Goal: Information Seeking & Learning: Learn about a topic

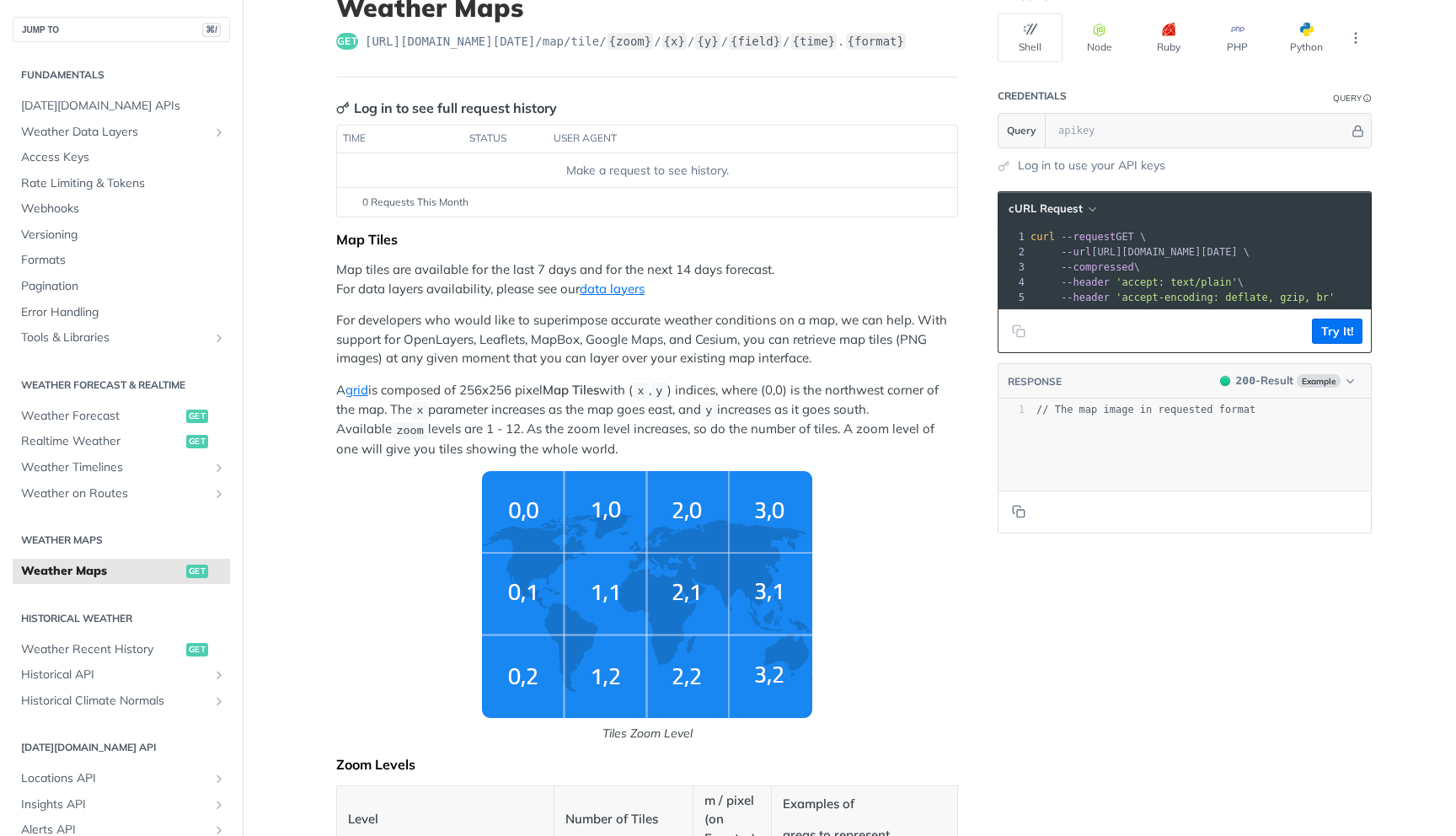
scroll to position [124, 0]
click at [604, 286] on link "data layers" at bounding box center [613, 288] width 65 height 16
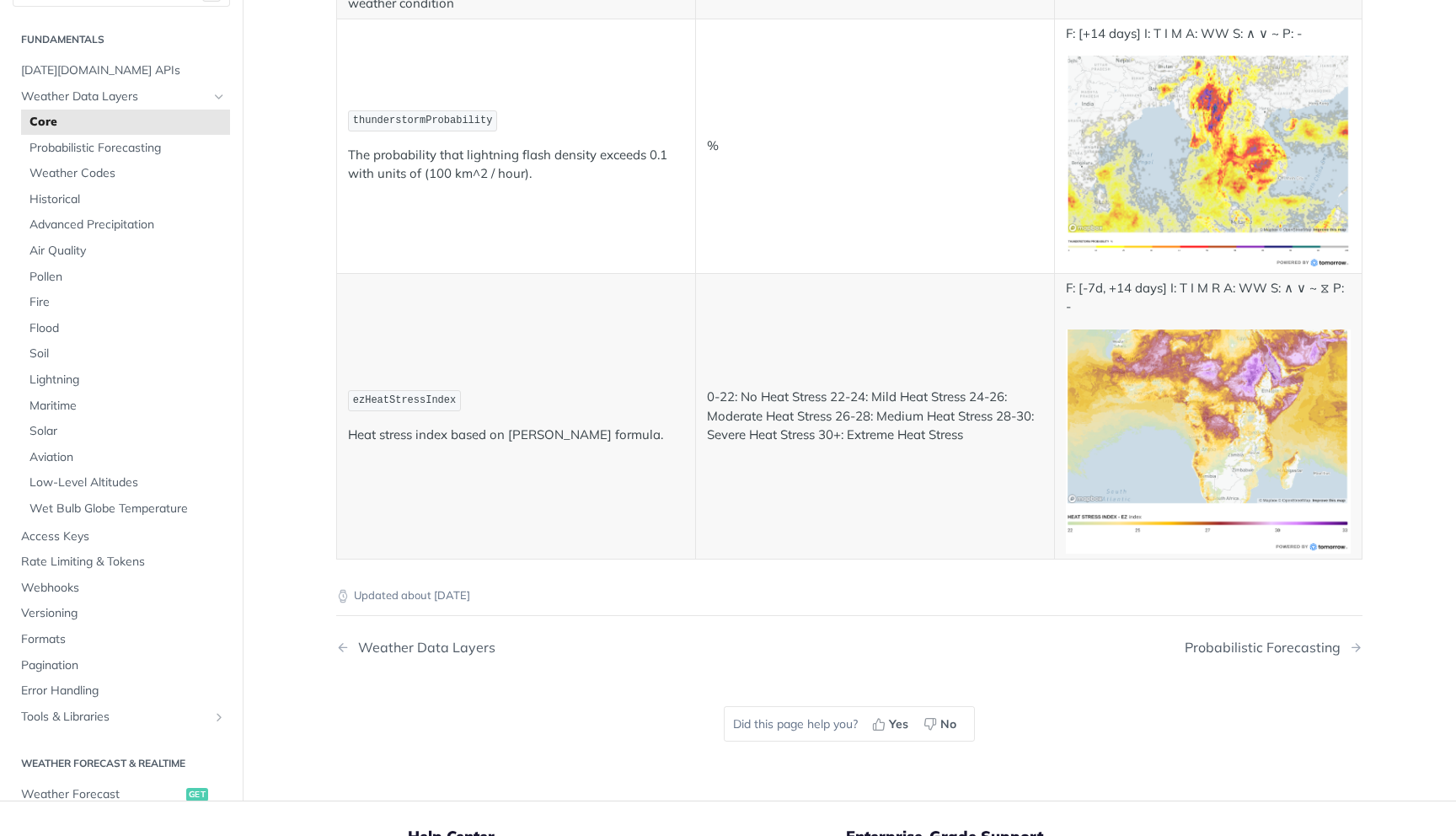
scroll to position [6087, 0]
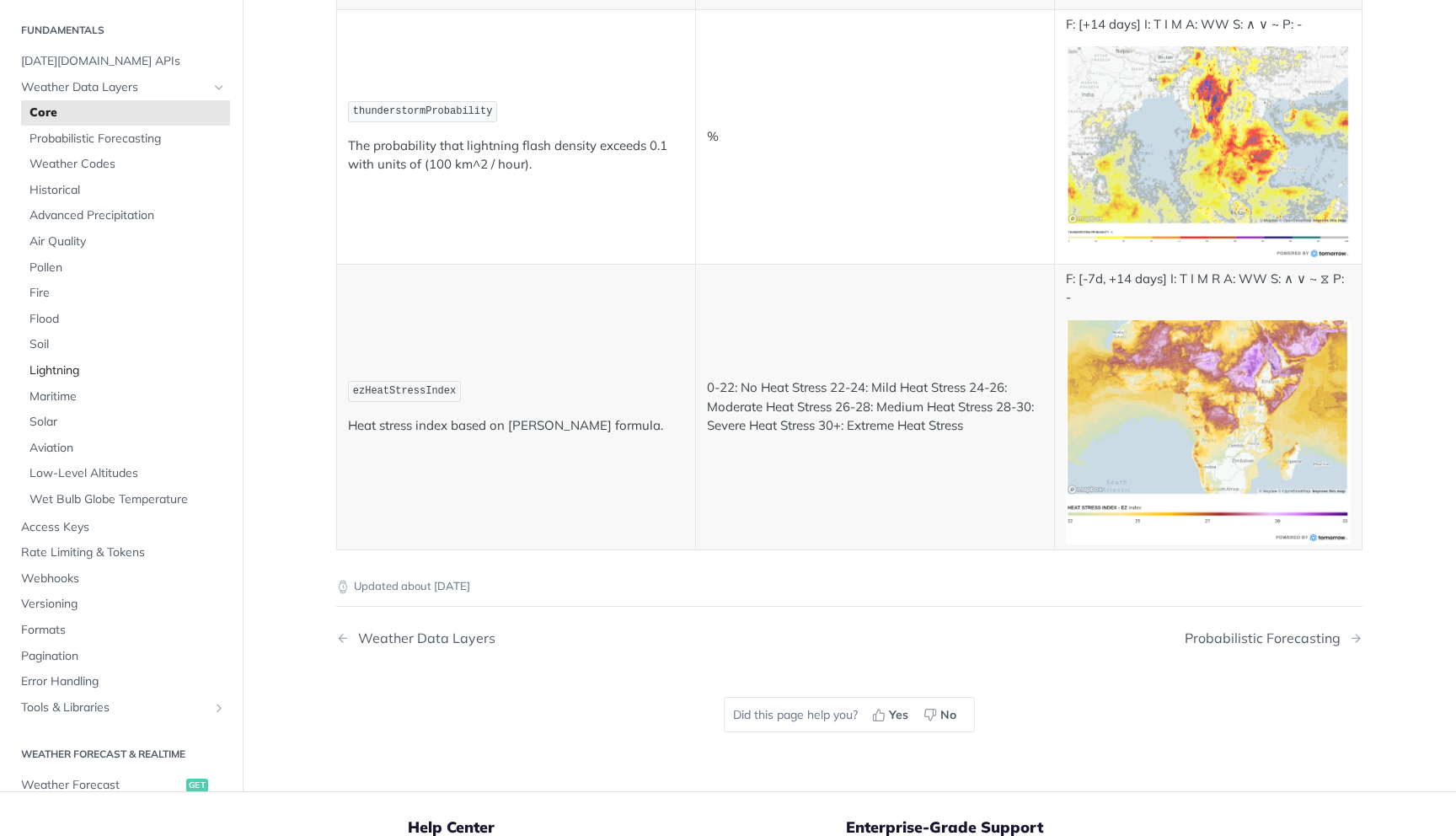
click at [54, 379] on span "Lightning" at bounding box center [128, 370] width 197 height 17
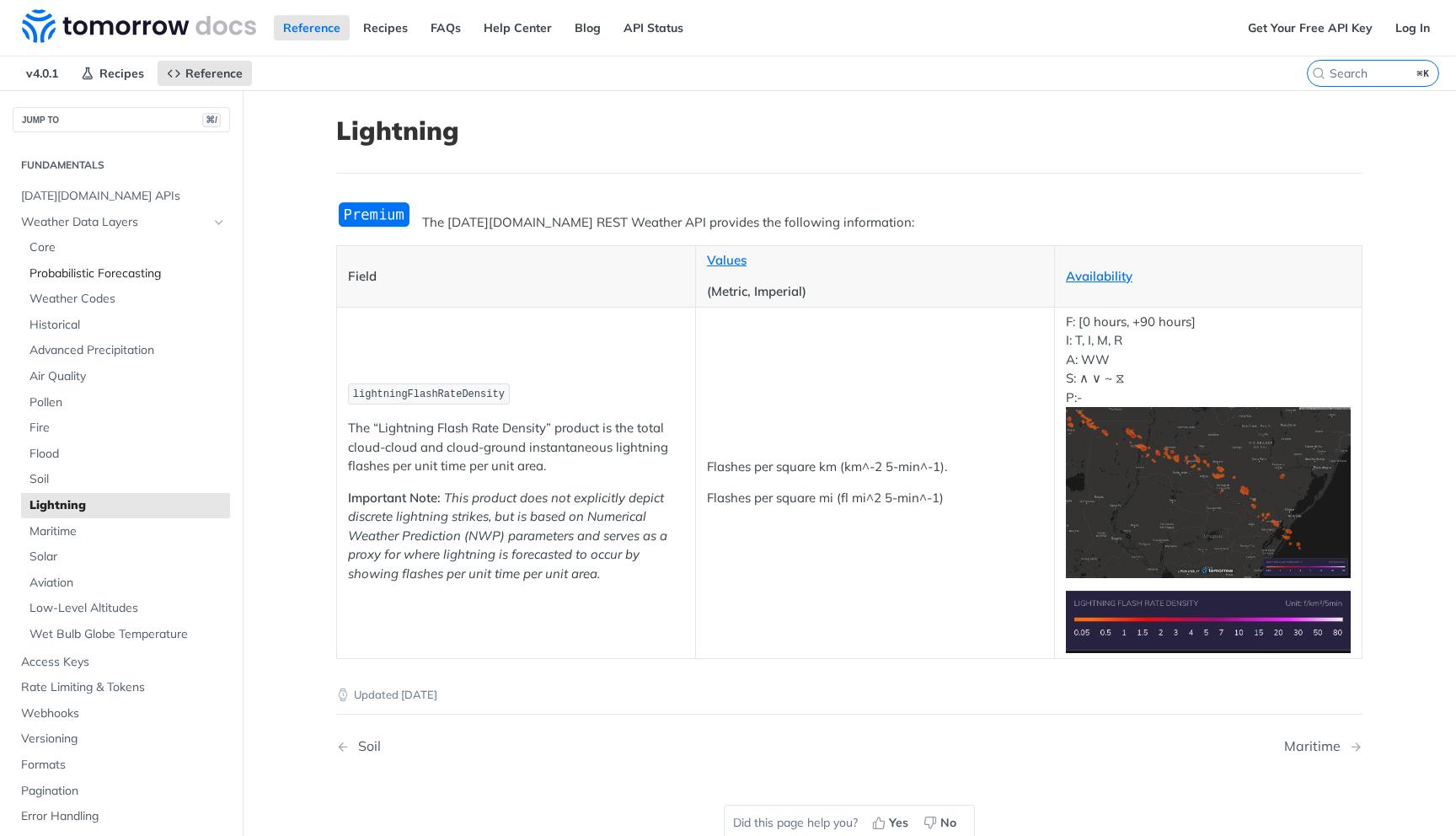
click at [99, 279] on span "Probabilistic Forecasting" at bounding box center [128, 274] width 197 height 17
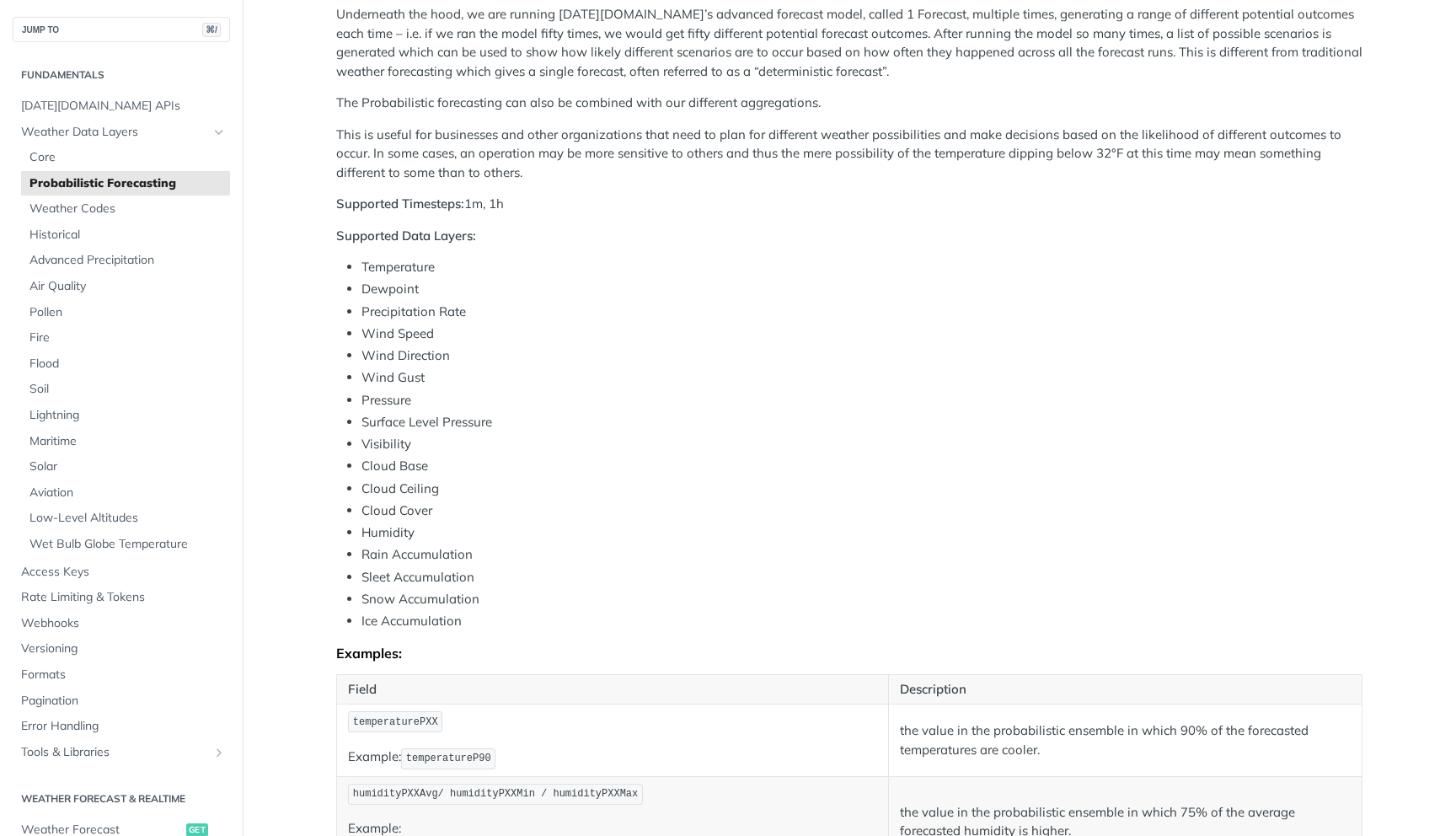
scroll to position [322, 0]
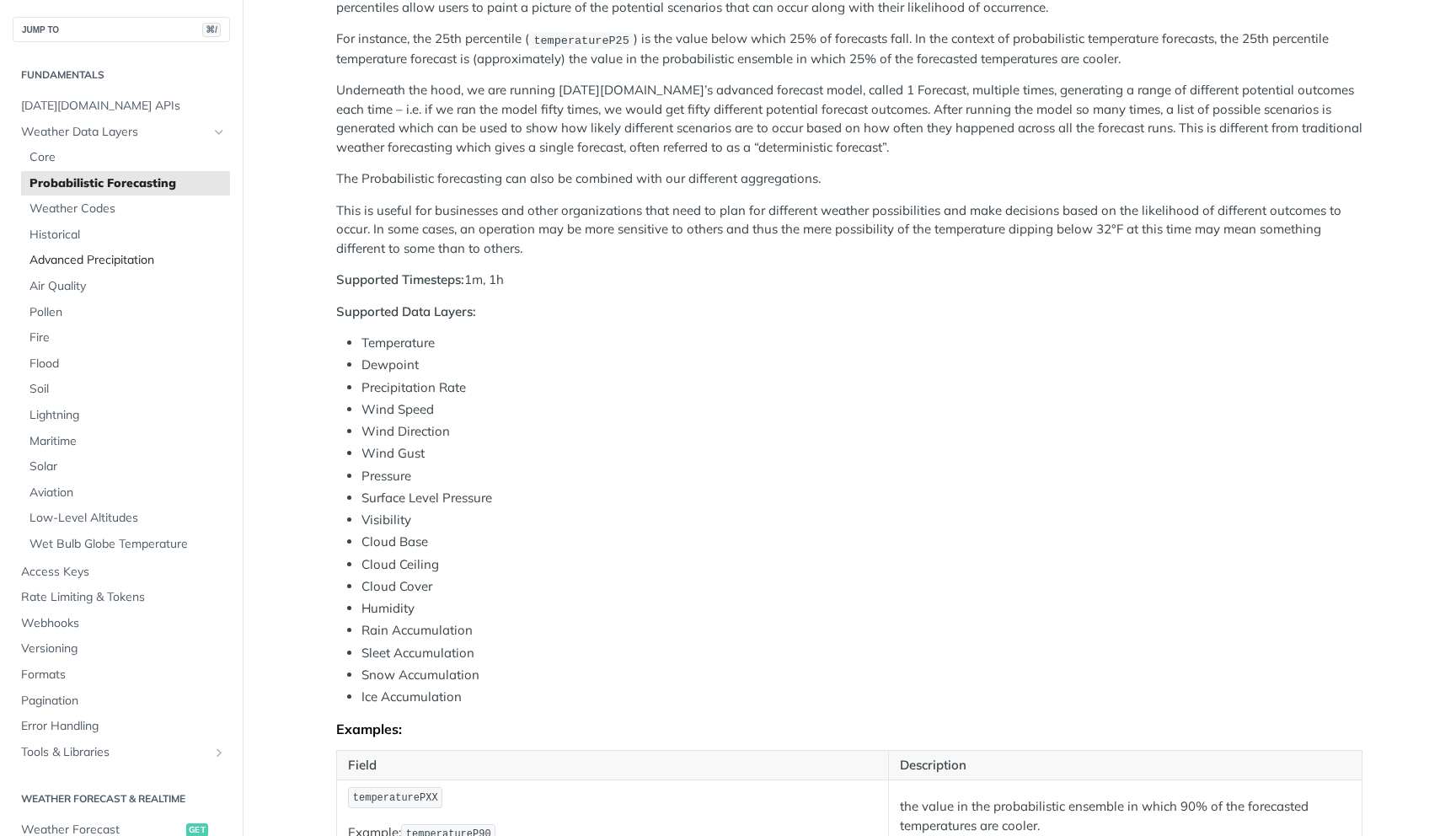
click at [124, 260] on span "Advanced Precipitation" at bounding box center [128, 260] width 197 height 17
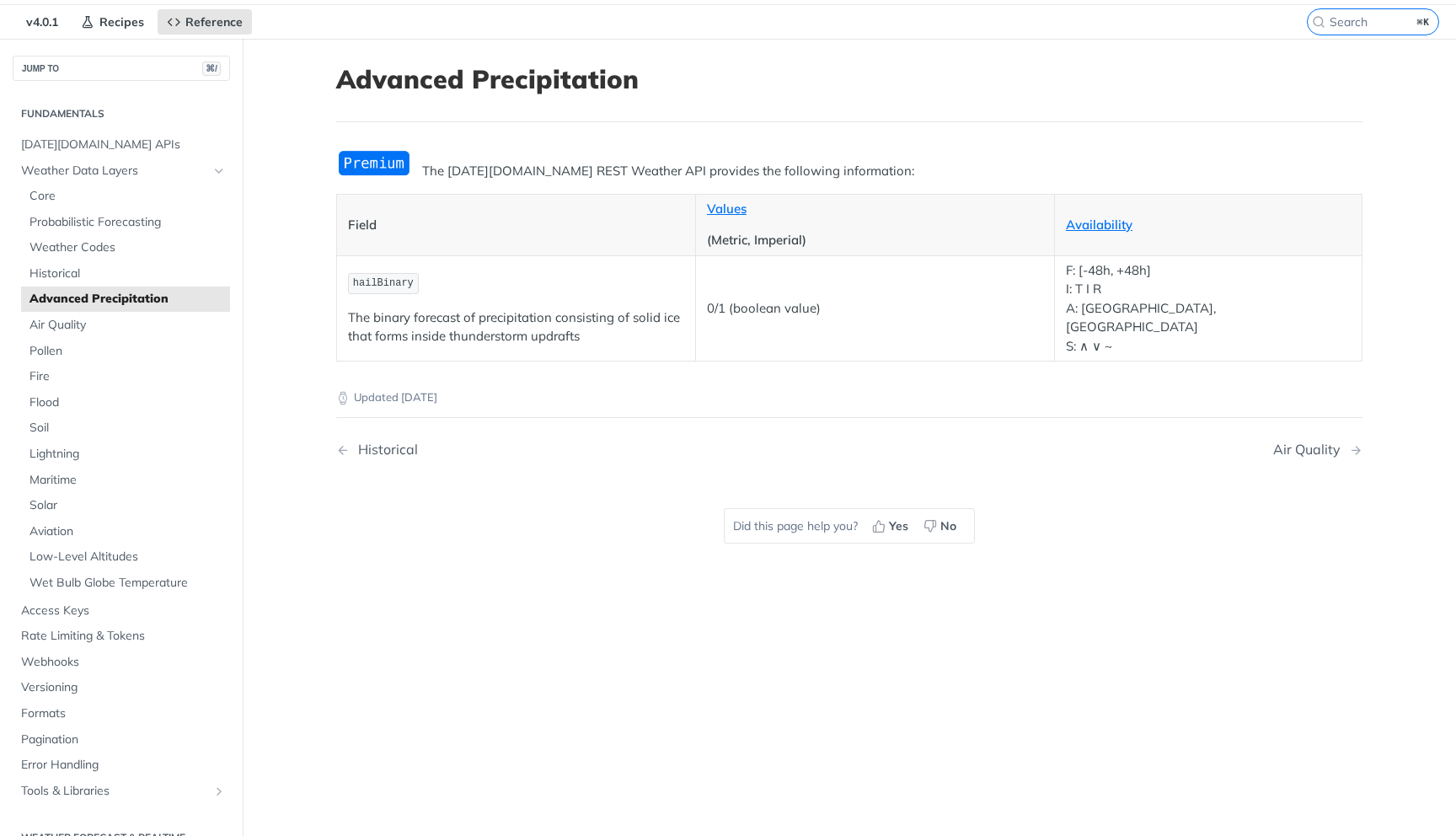
scroll to position [53, 0]
click at [75, 352] on span "Pollen" at bounding box center [128, 349] width 197 height 17
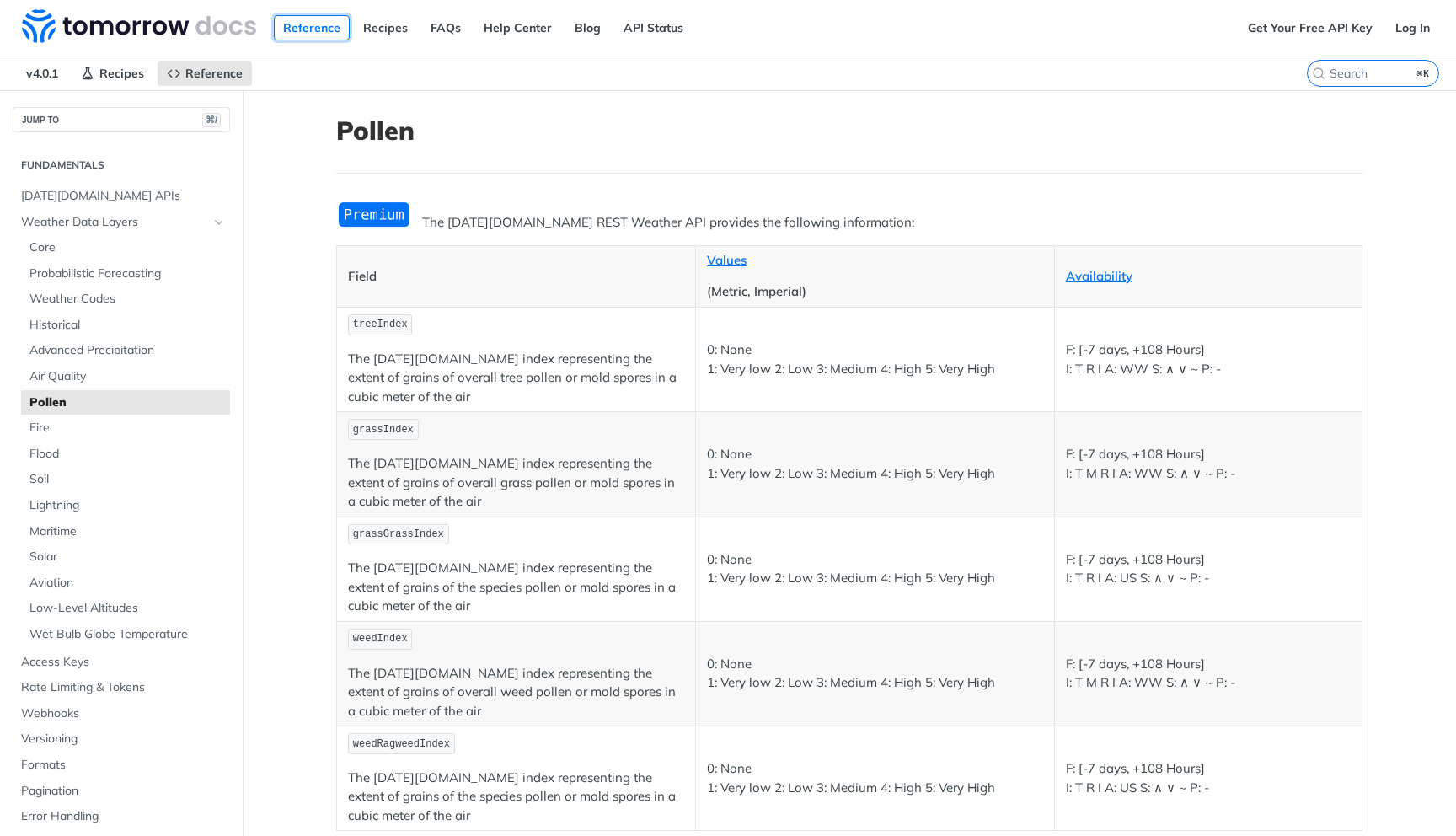
click at [315, 34] on link "Reference" at bounding box center [312, 28] width 75 height 25
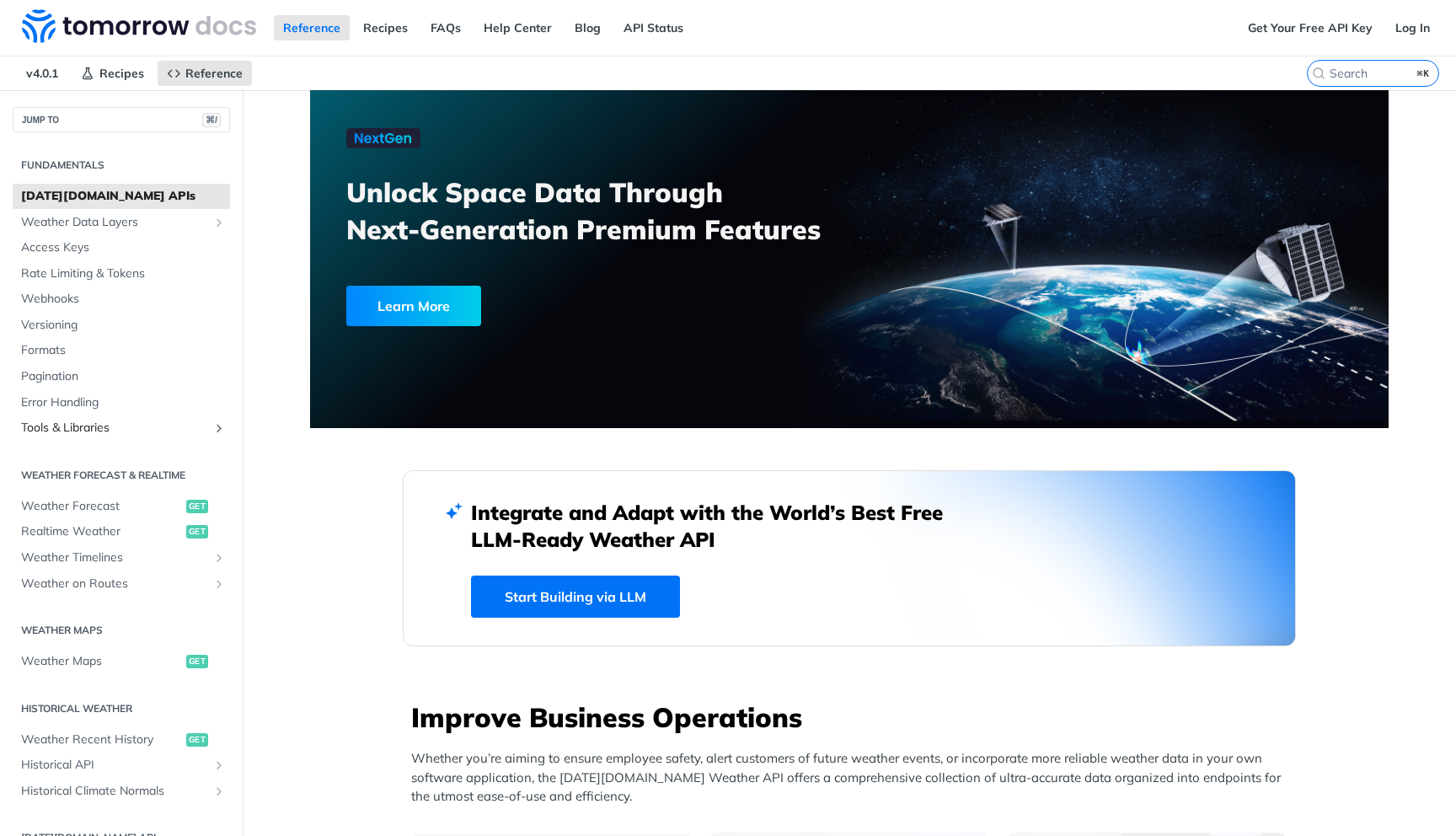
scroll to position [36, 0]
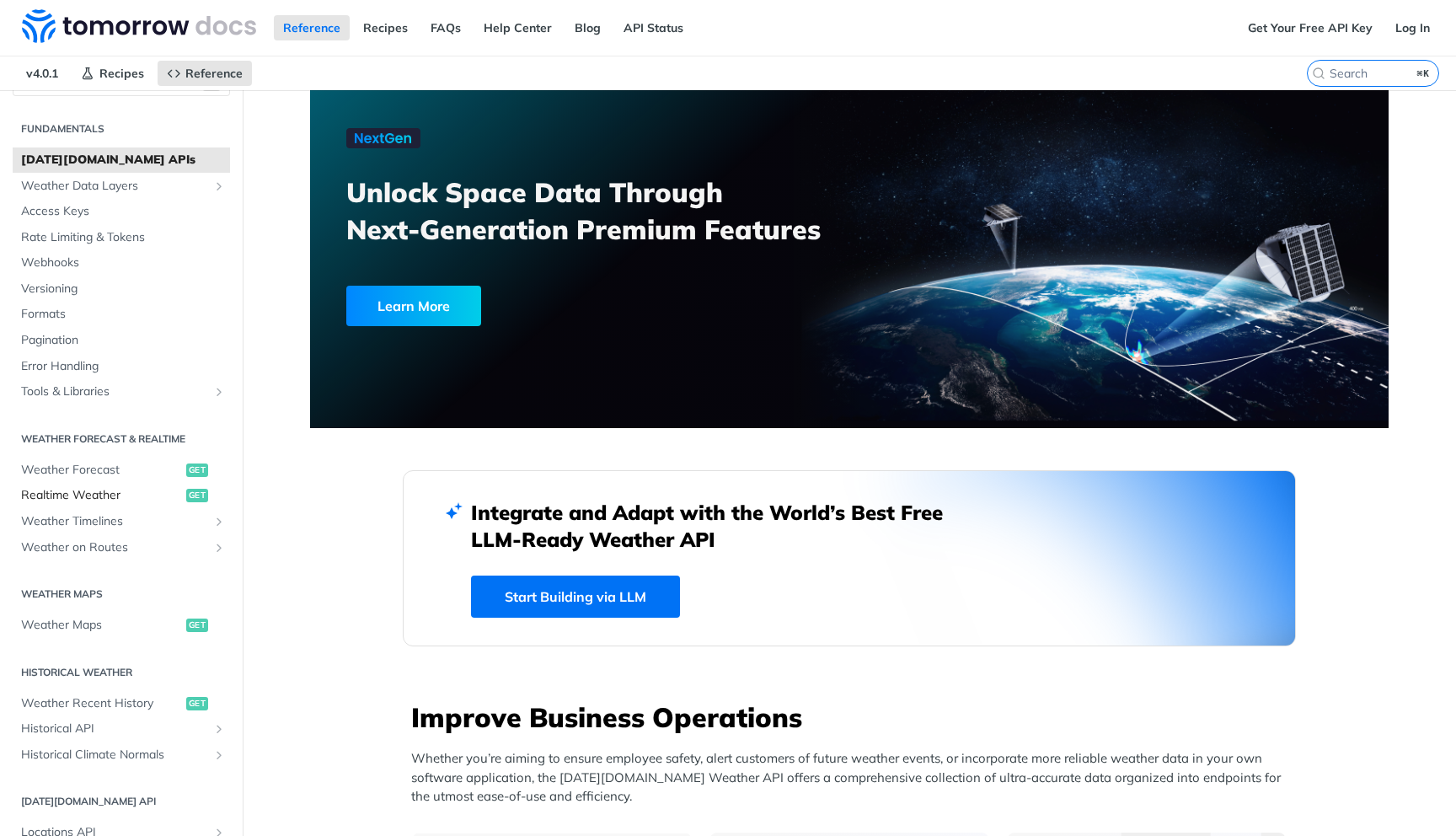
click at [79, 497] on span "Realtime Weather" at bounding box center [101, 495] width 161 height 17
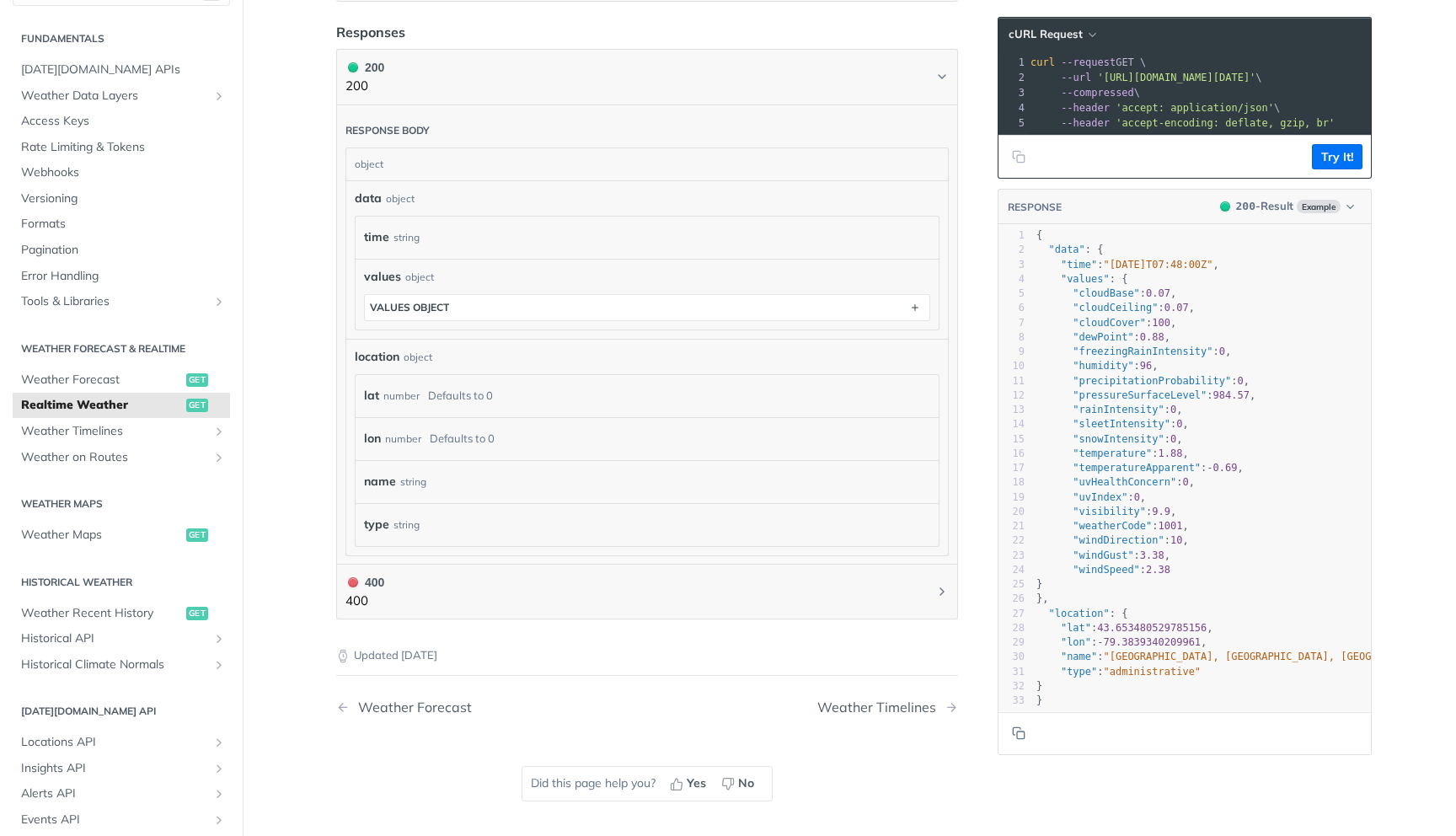
scroll to position [822, 0]
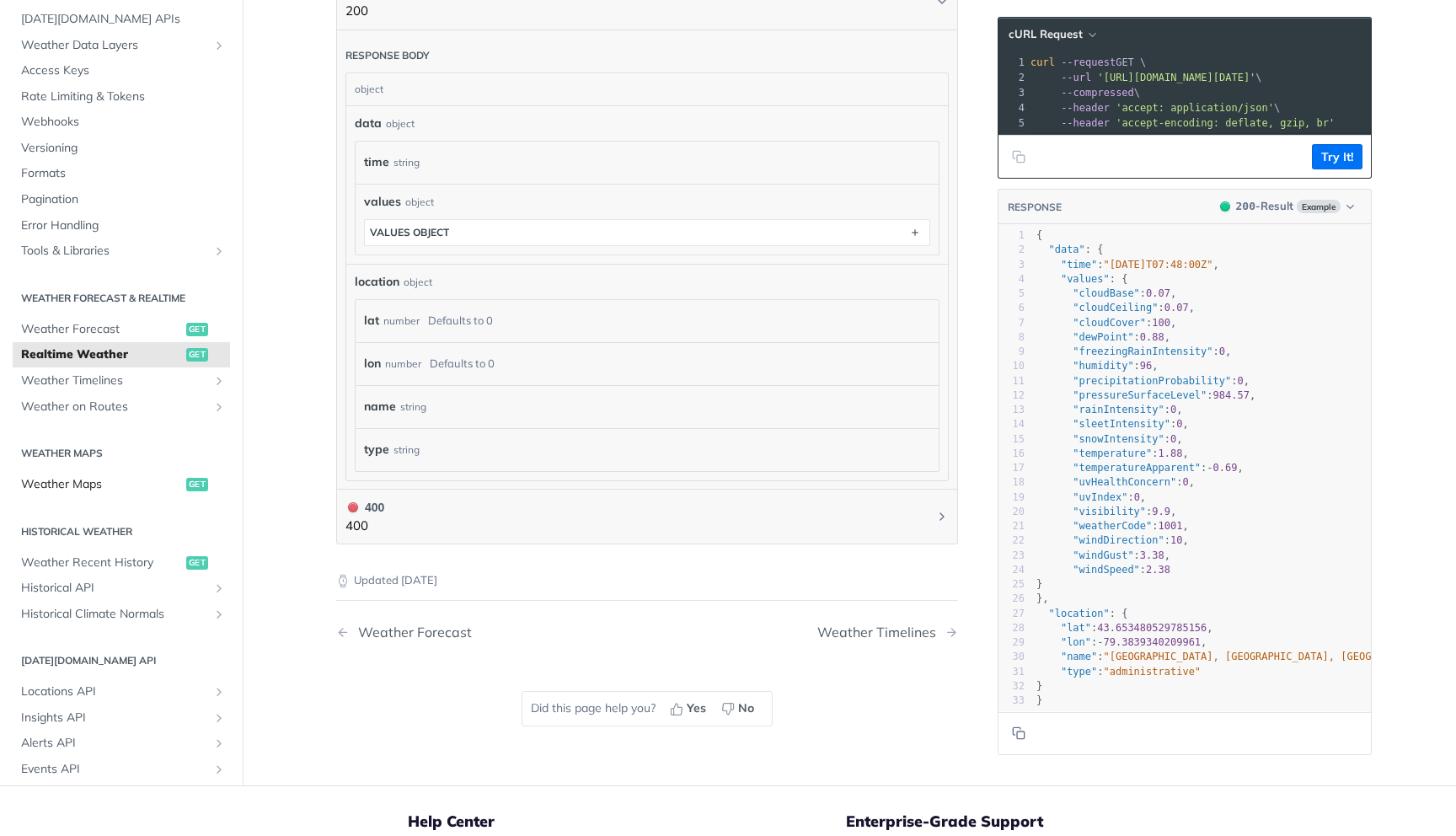
click at [68, 483] on span "Weather Maps" at bounding box center [101, 484] width 161 height 17
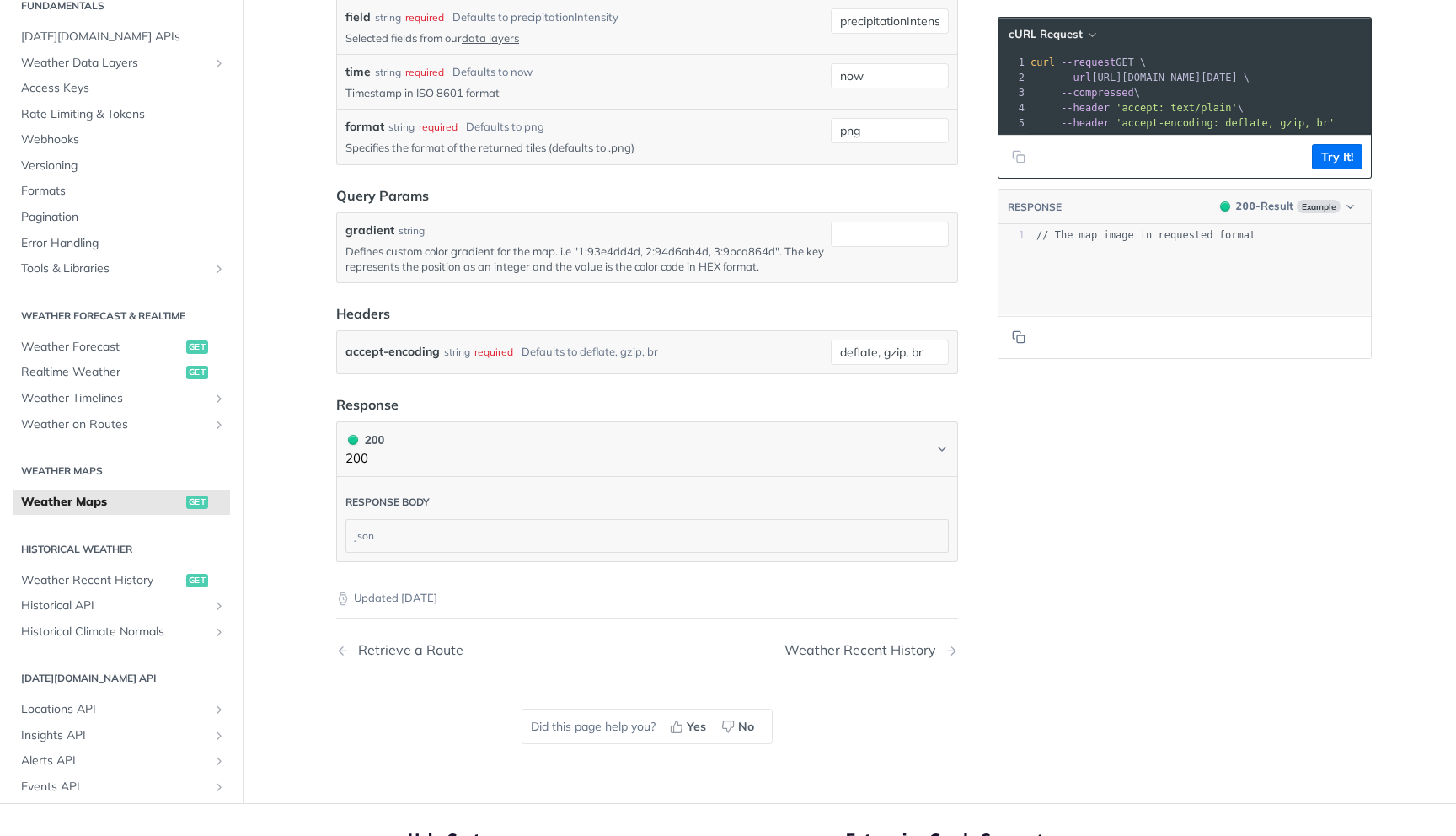
scroll to position [2086, 0]
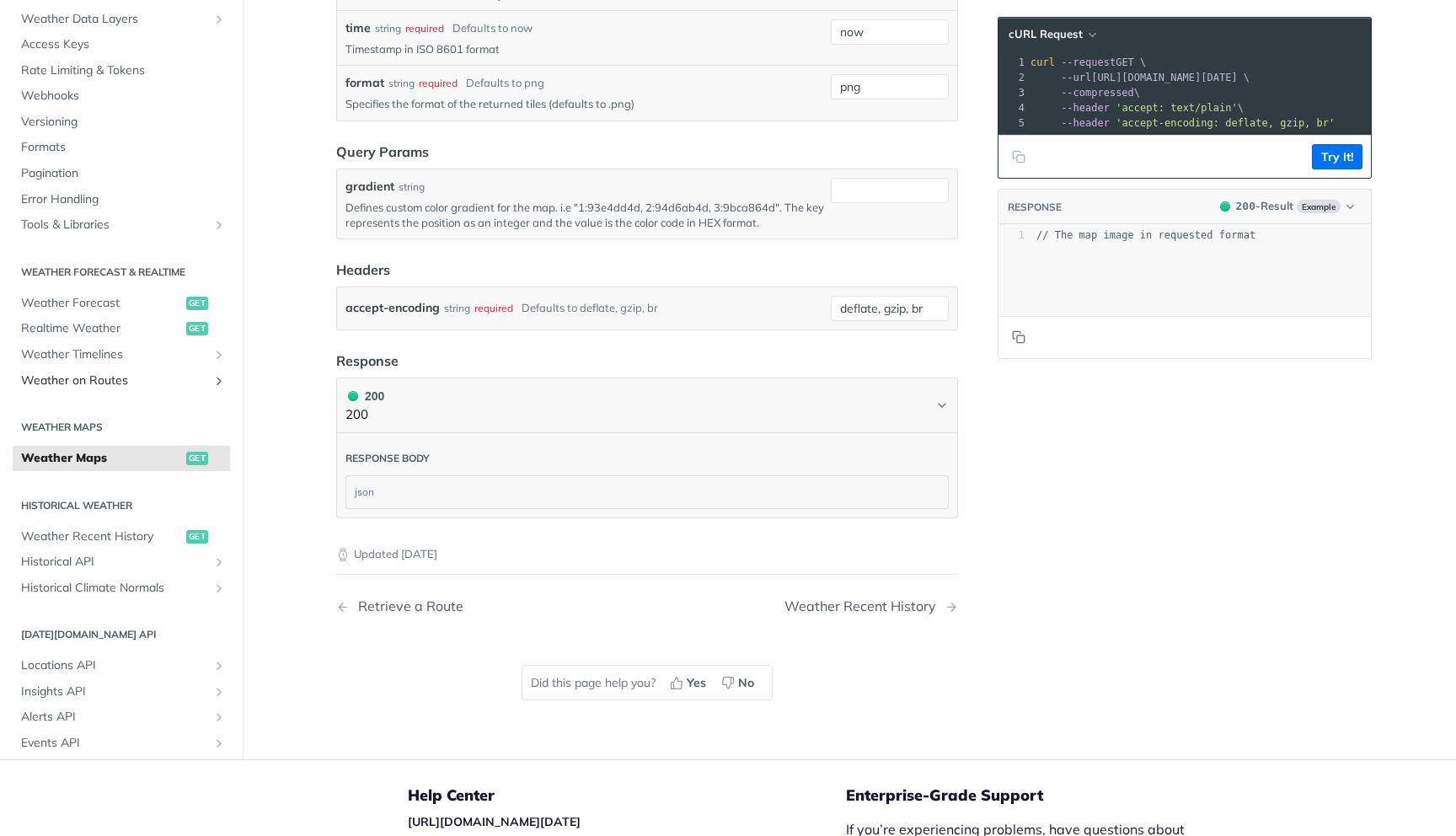
click at [125, 390] on link "Weather on Routes" at bounding box center [121, 381] width 217 height 25
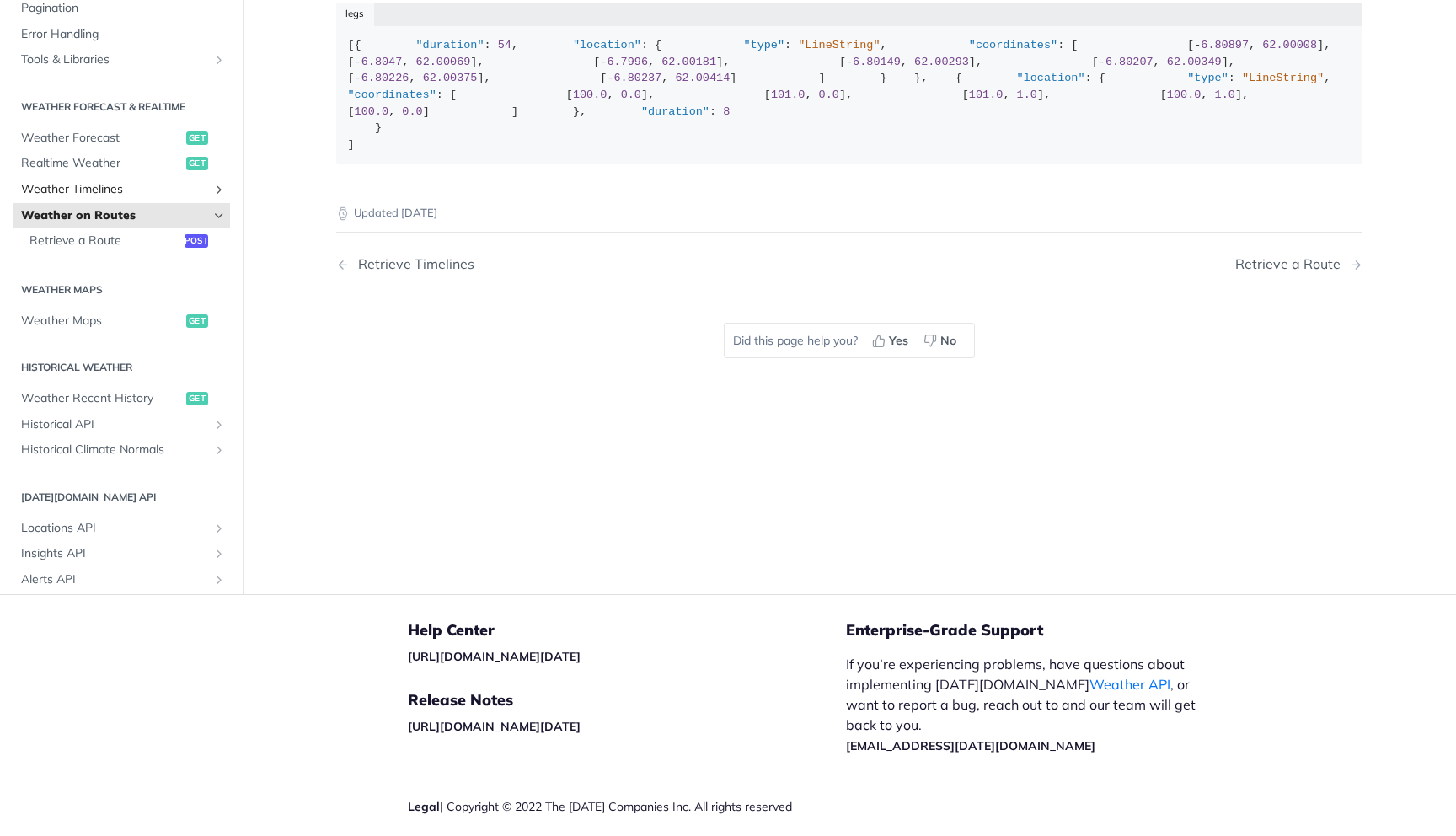
click at [102, 198] on span "Weather Timelines" at bounding box center [114, 189] width 187 height 17
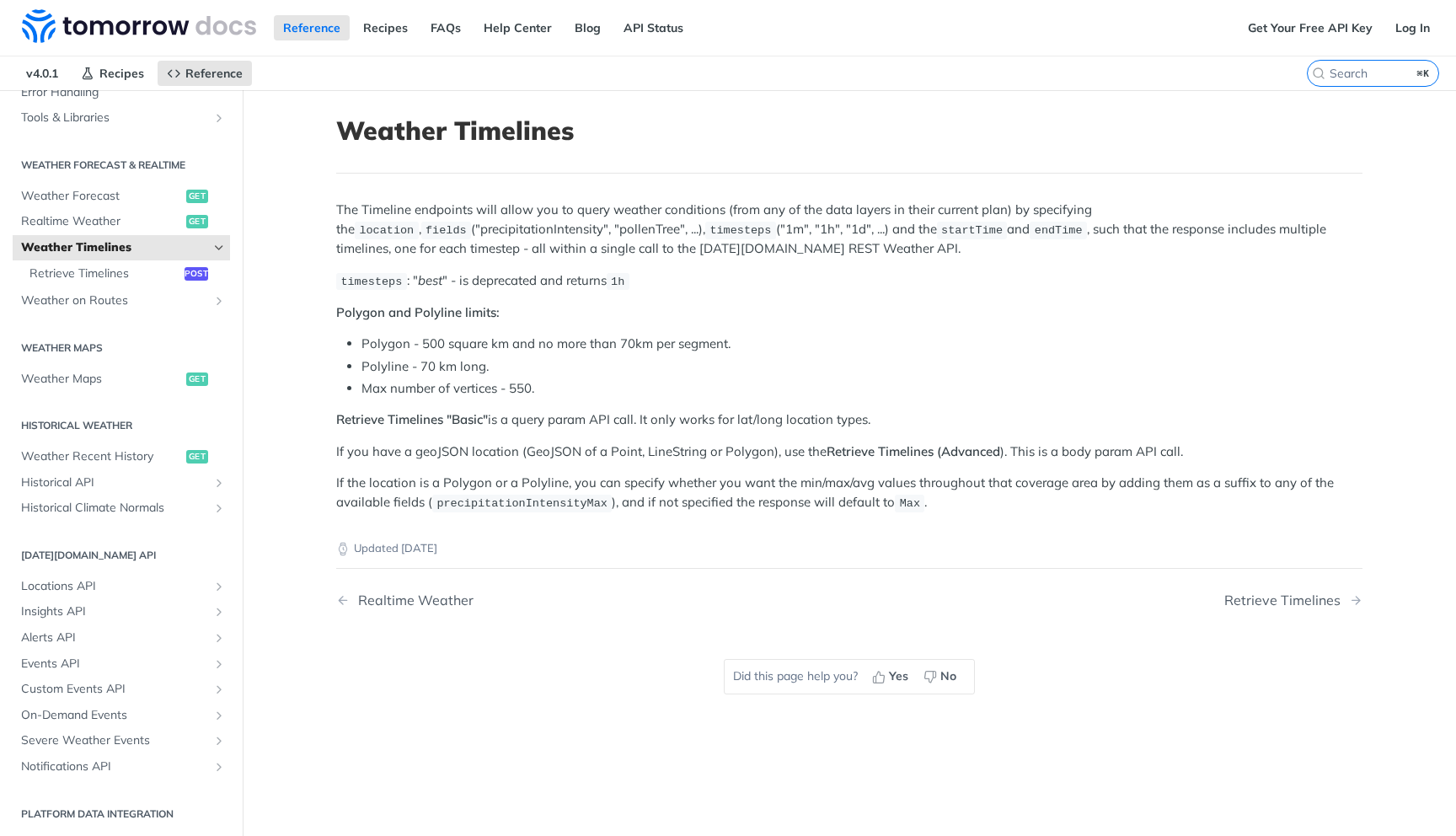
scroll to position [311, 0]
click at [73, 379] on span "Weather Maps" at bounding box center [101, 378] width 161 height 17
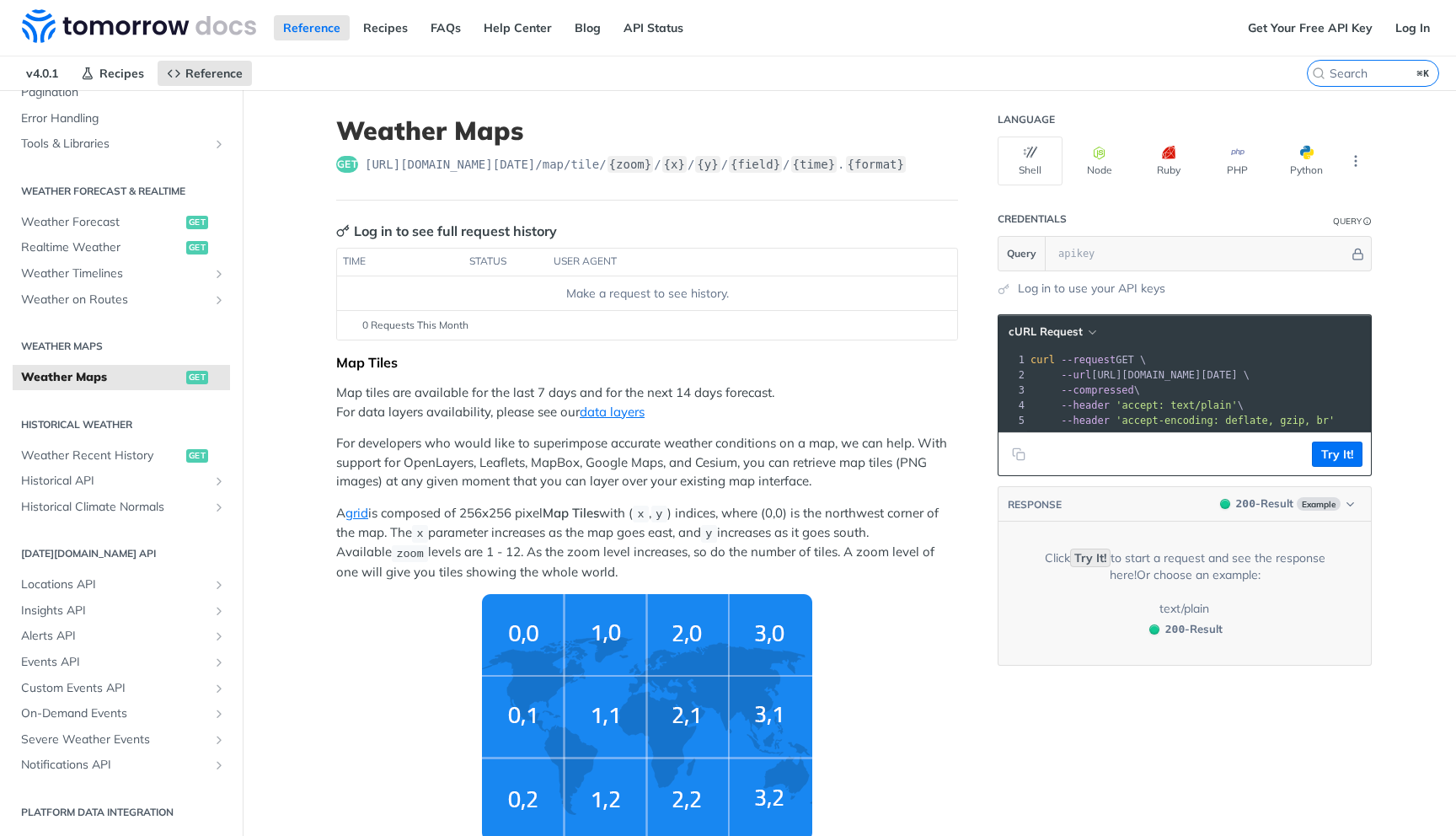
scroll to position [283, 0]
click at [601, 410] on link "data layers" at bounding box center [613, 411] width 65 height 16
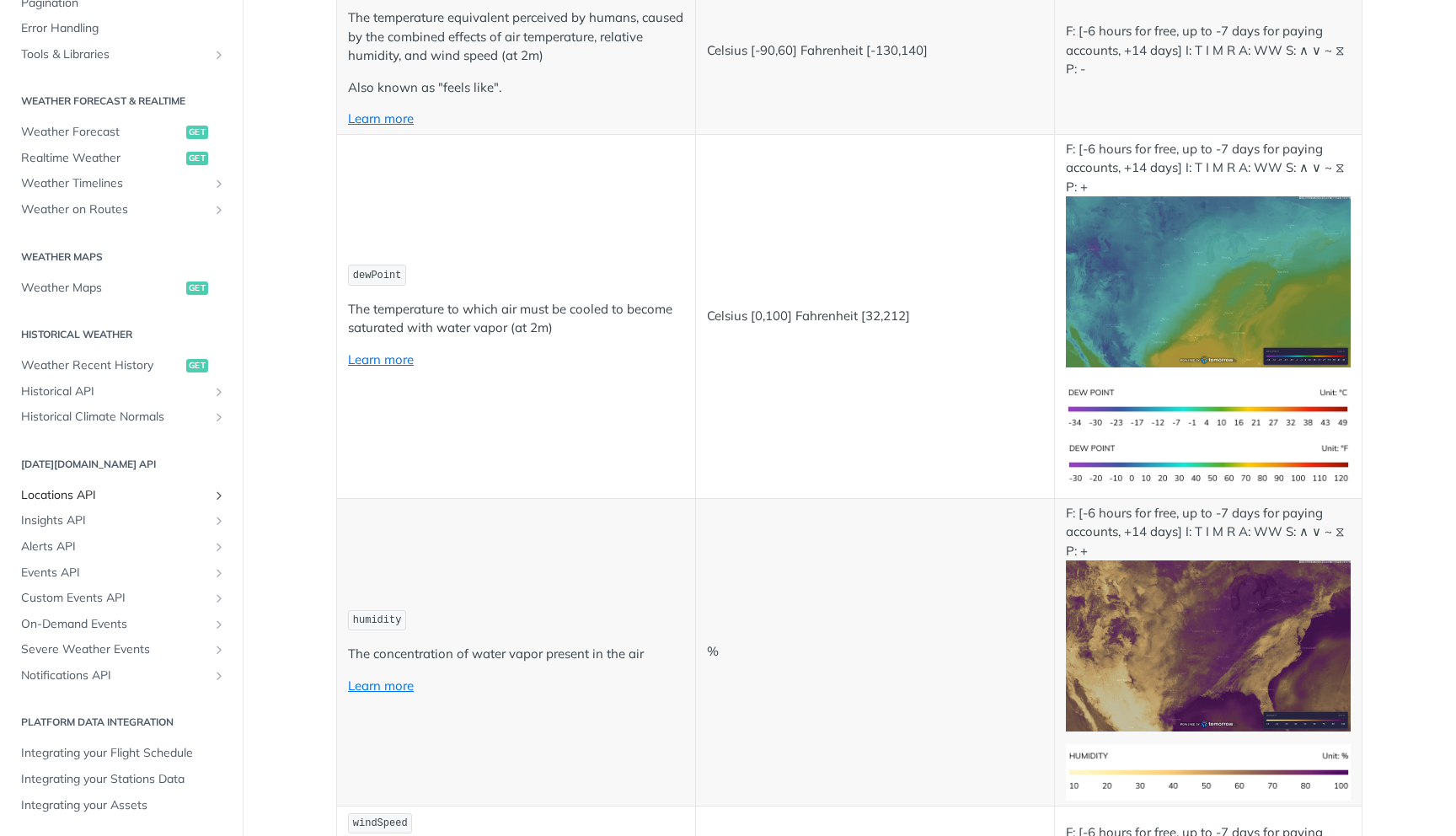
scroll to position [759, 0]
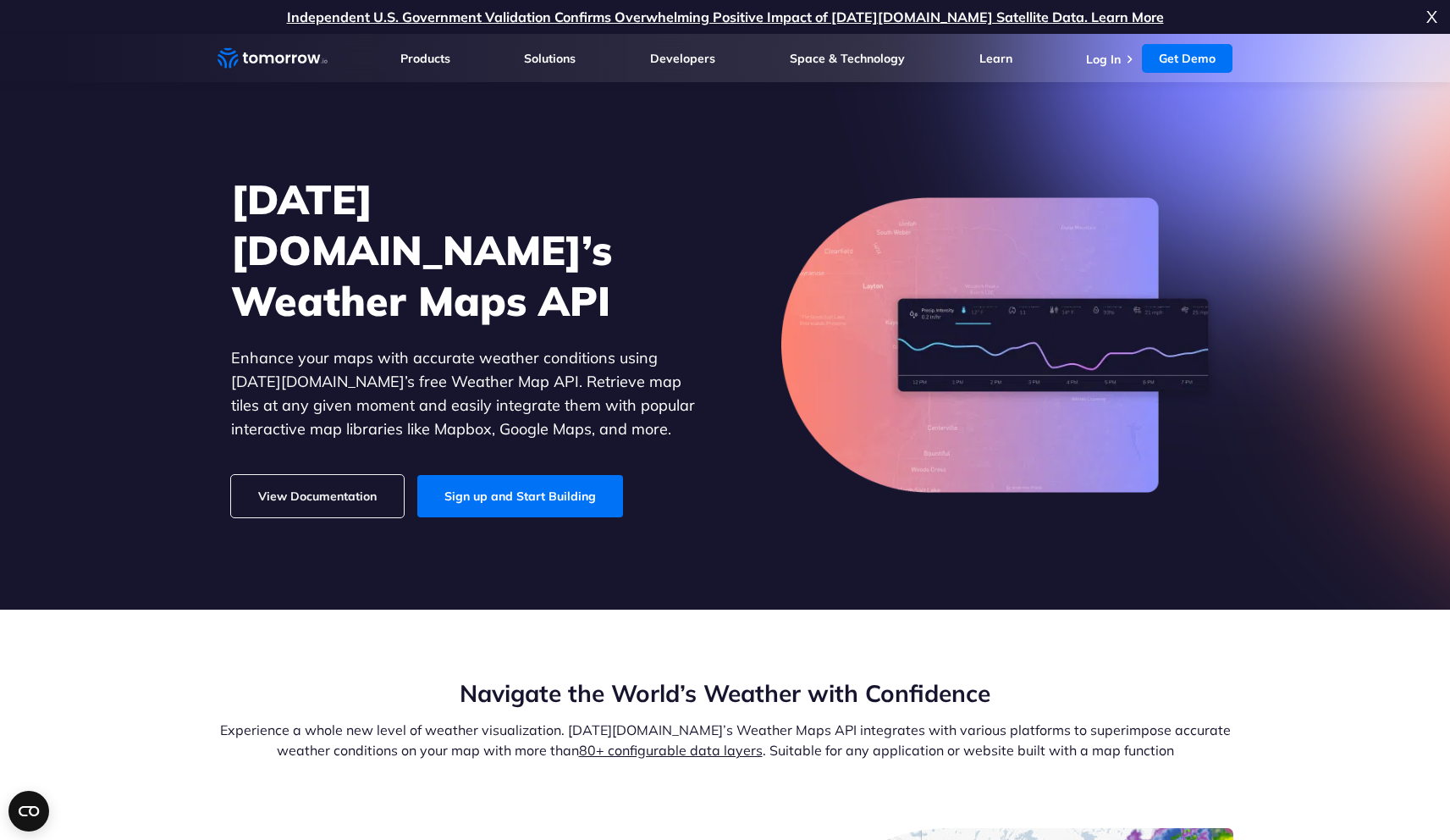
click at [339, 475] on link "View Documentation" at bounding box center [317, 495] width 172 height 42
click at [559, 485] on link "Sign up and Start Building" at bounding box center [521, 495] width 206 height 42
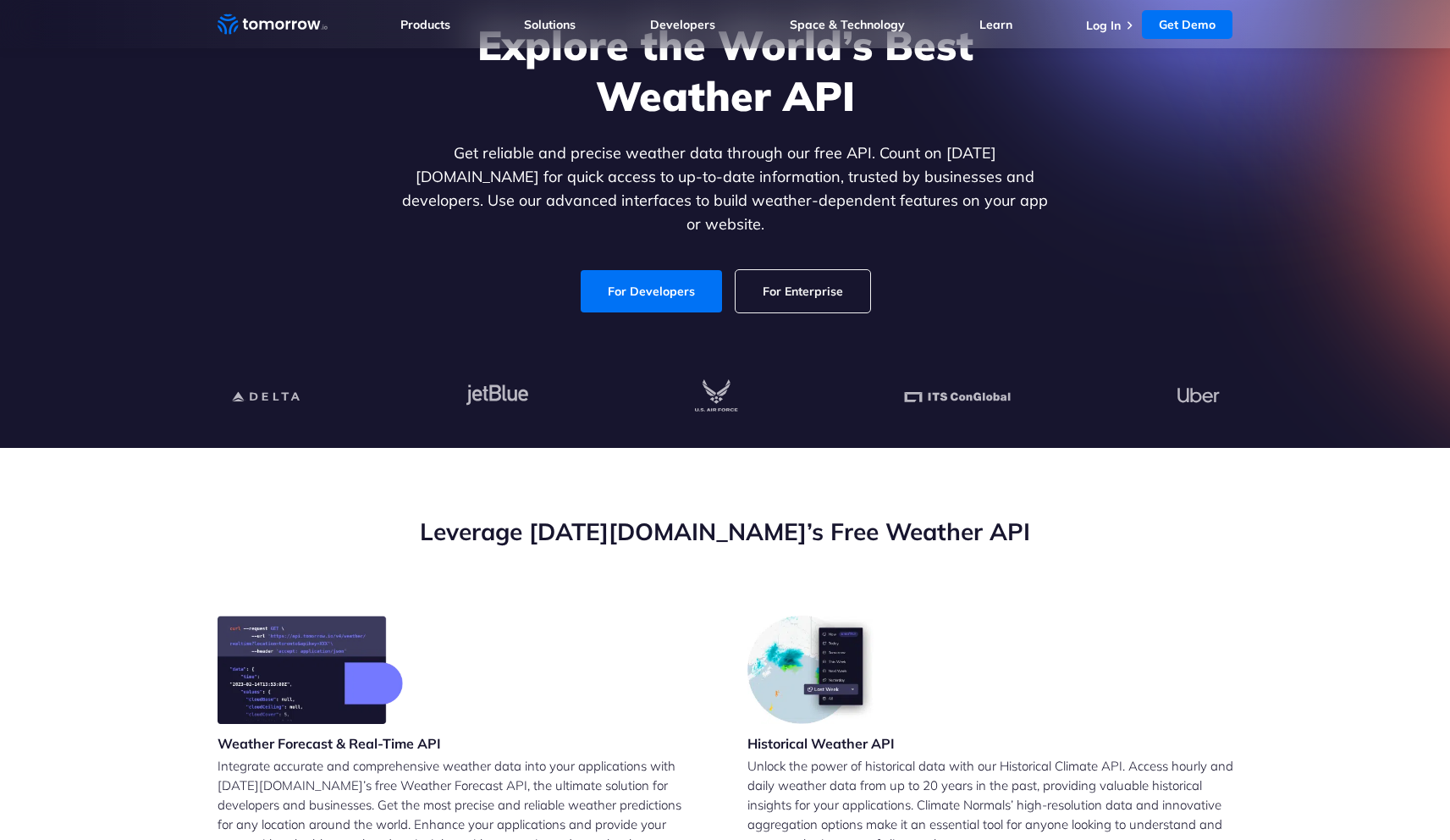
scroll to position [165, 0]
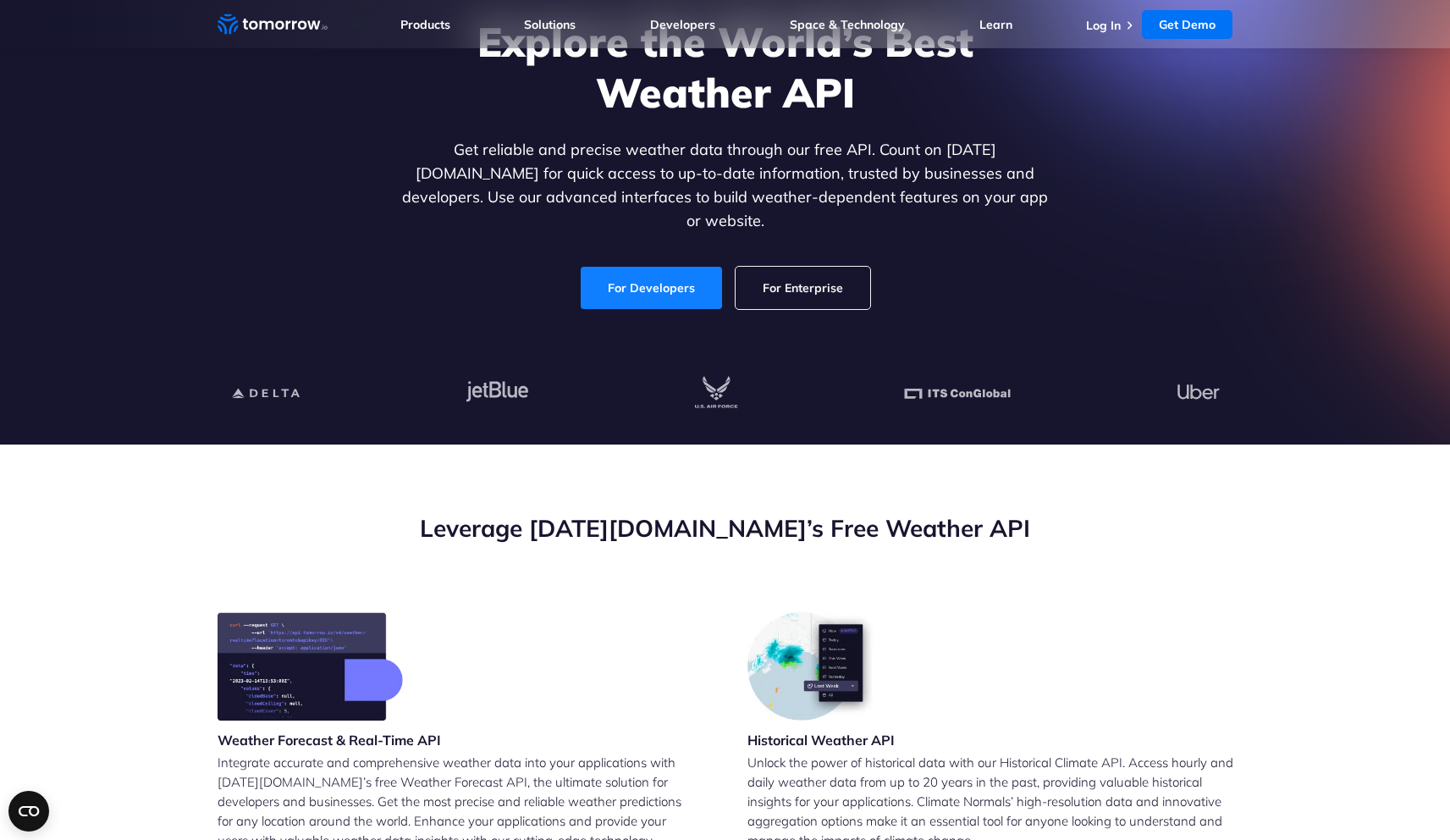
click at [647, 291] on link "For Developers" at bounding box center [651, 288] width 142 height 42
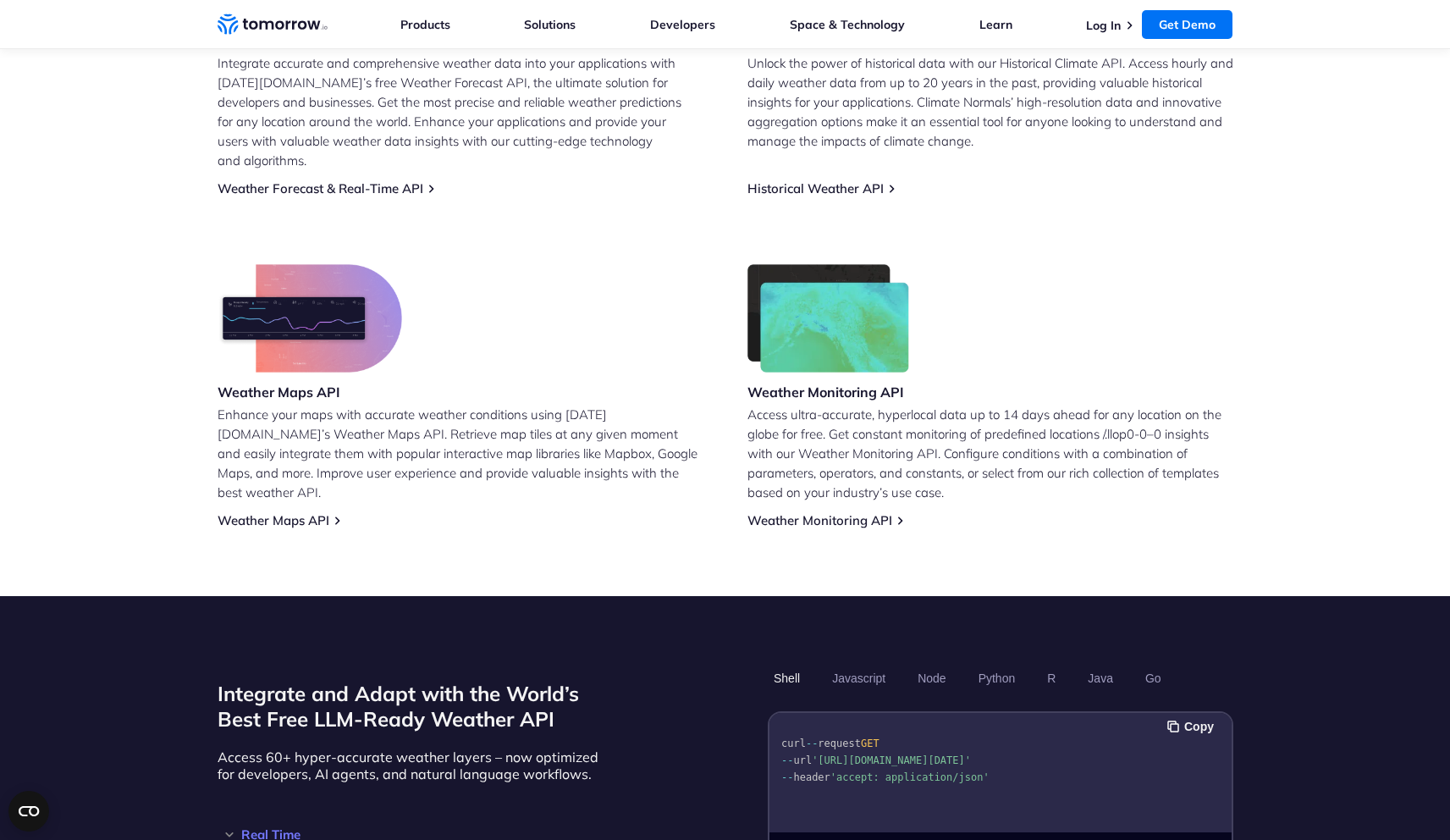
scroll to position [1038, 0]
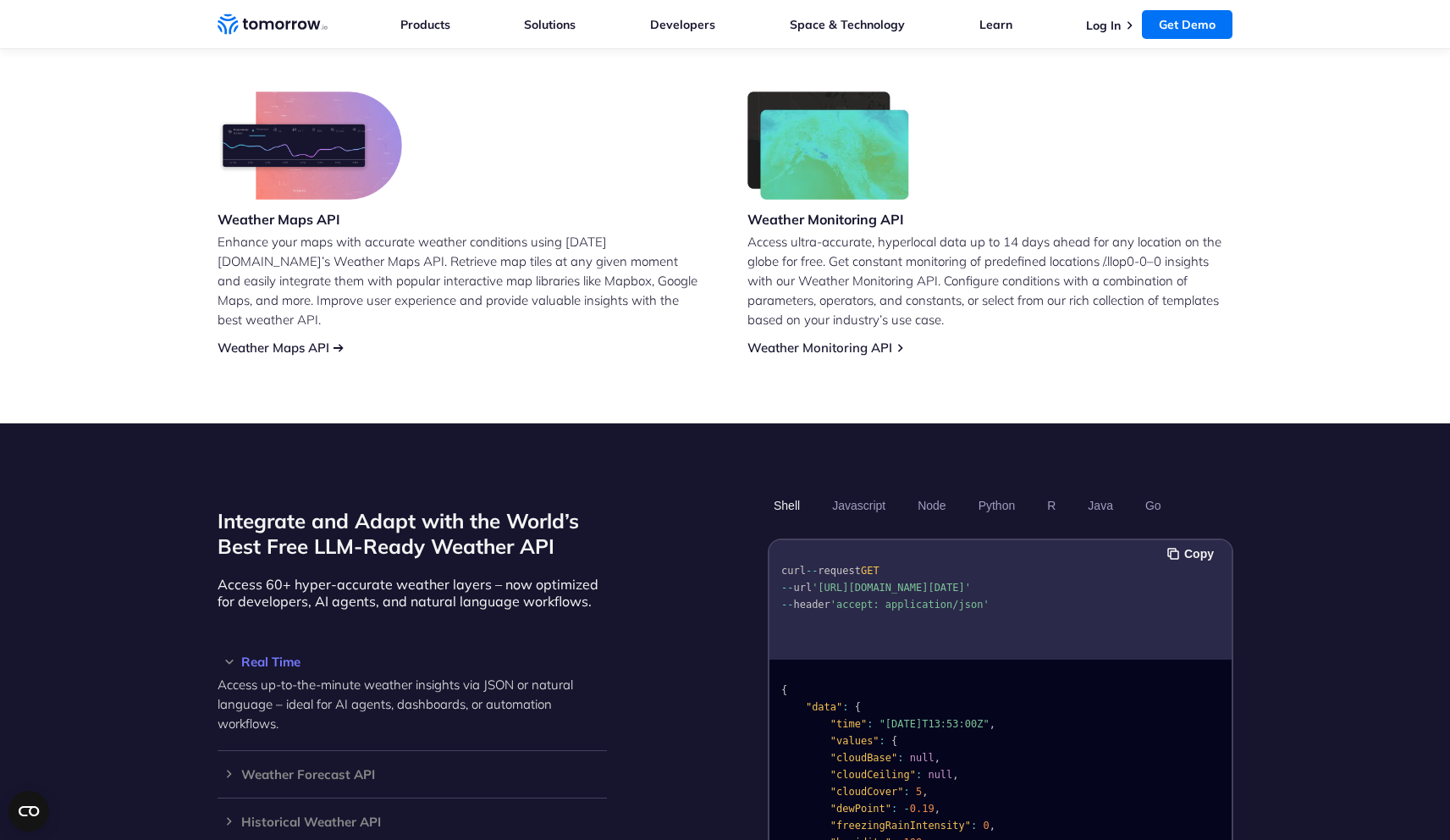
click at [310, 339] on link "Weather Maps API" at bounding box center [273, 347] width 112 height 16
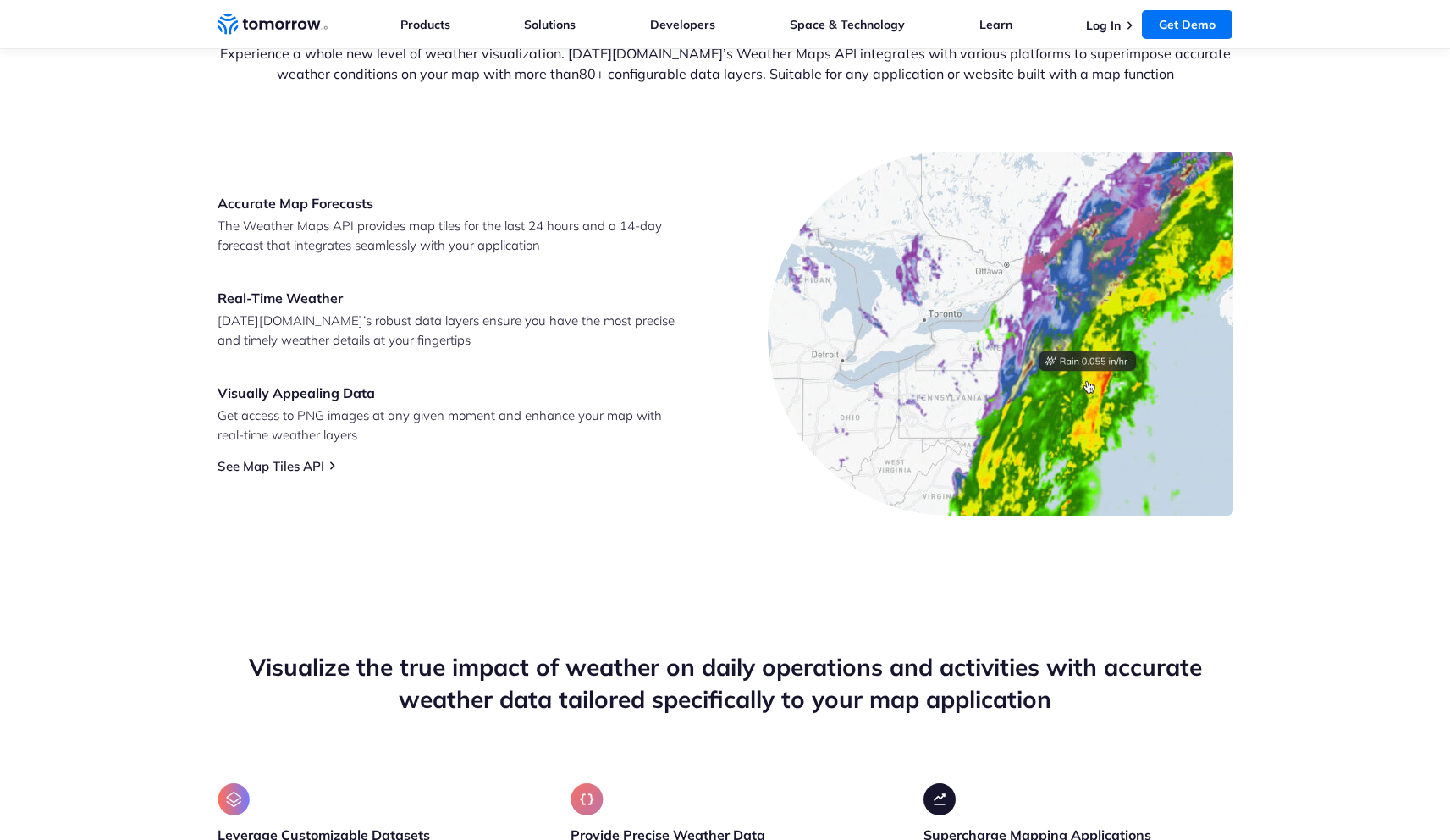
scroll to position [701, 0]
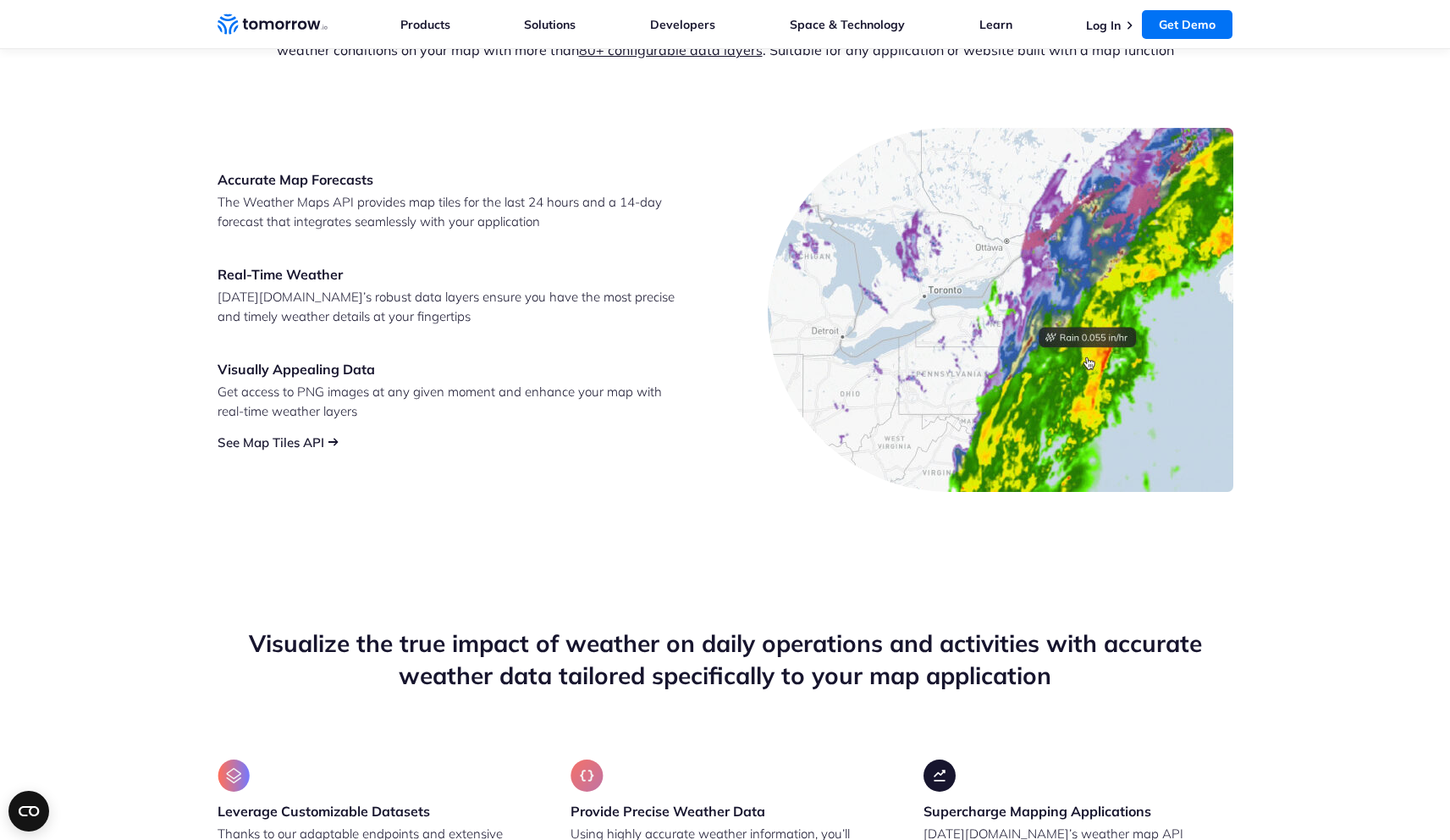
click at [301, 448] on link "See Map Tiles API" at bounding box center [271, 442] width 106 height 16
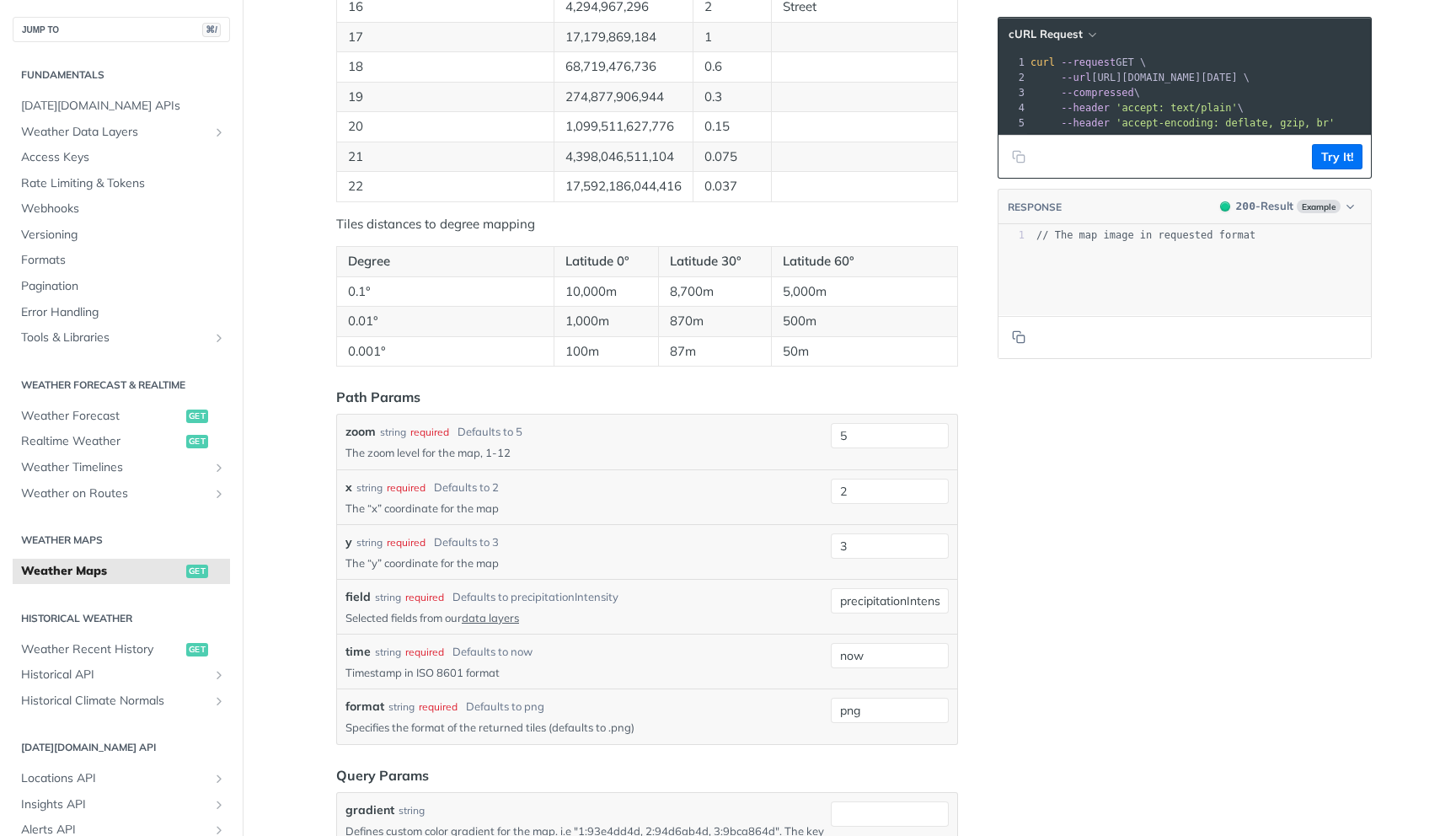
scroll to position [1471, 0]
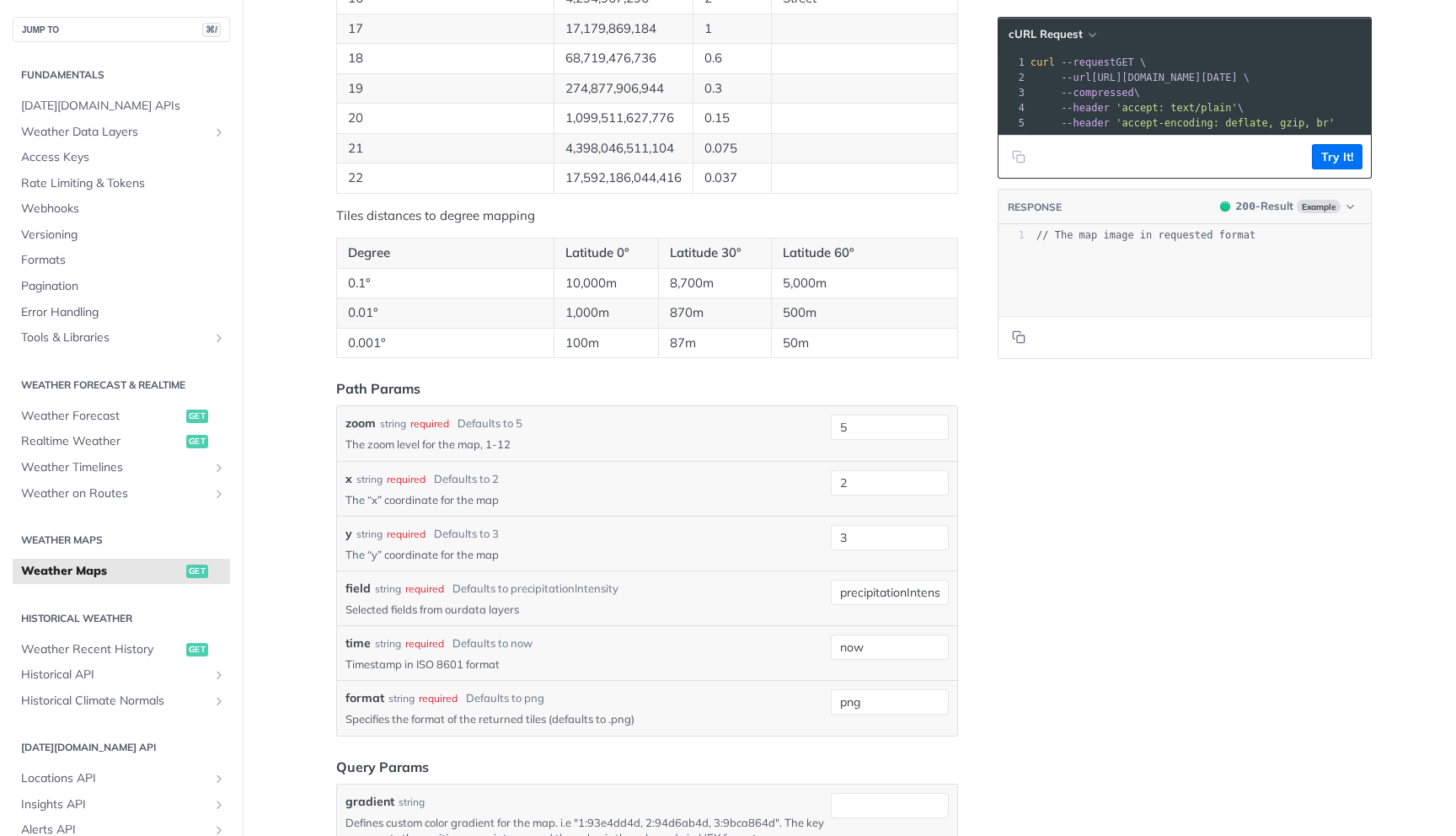
click at [478, 606] on link "data layers" at bounding box center [490, 609] width 57 height 13
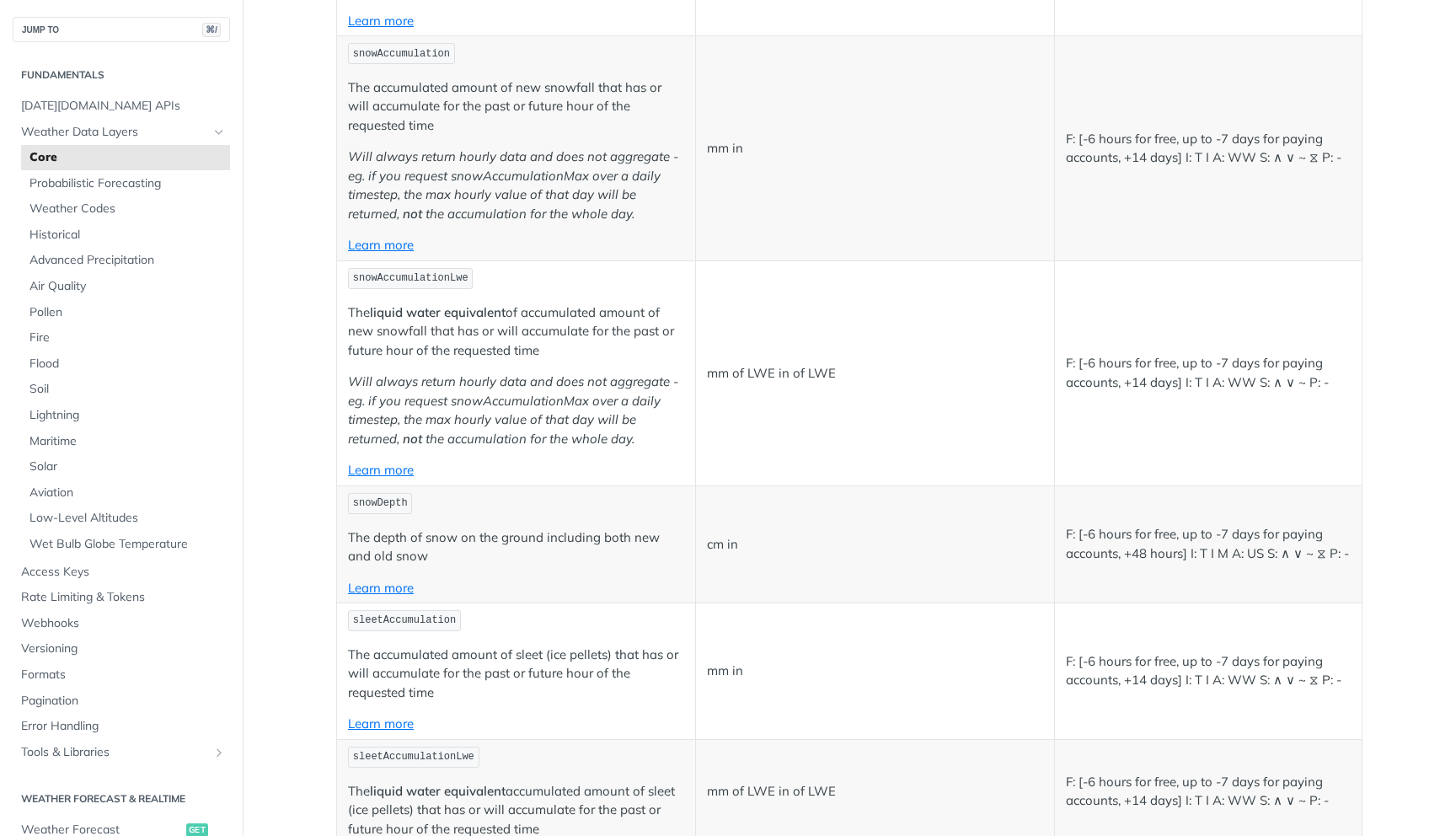
scroll to position [2902, 0]
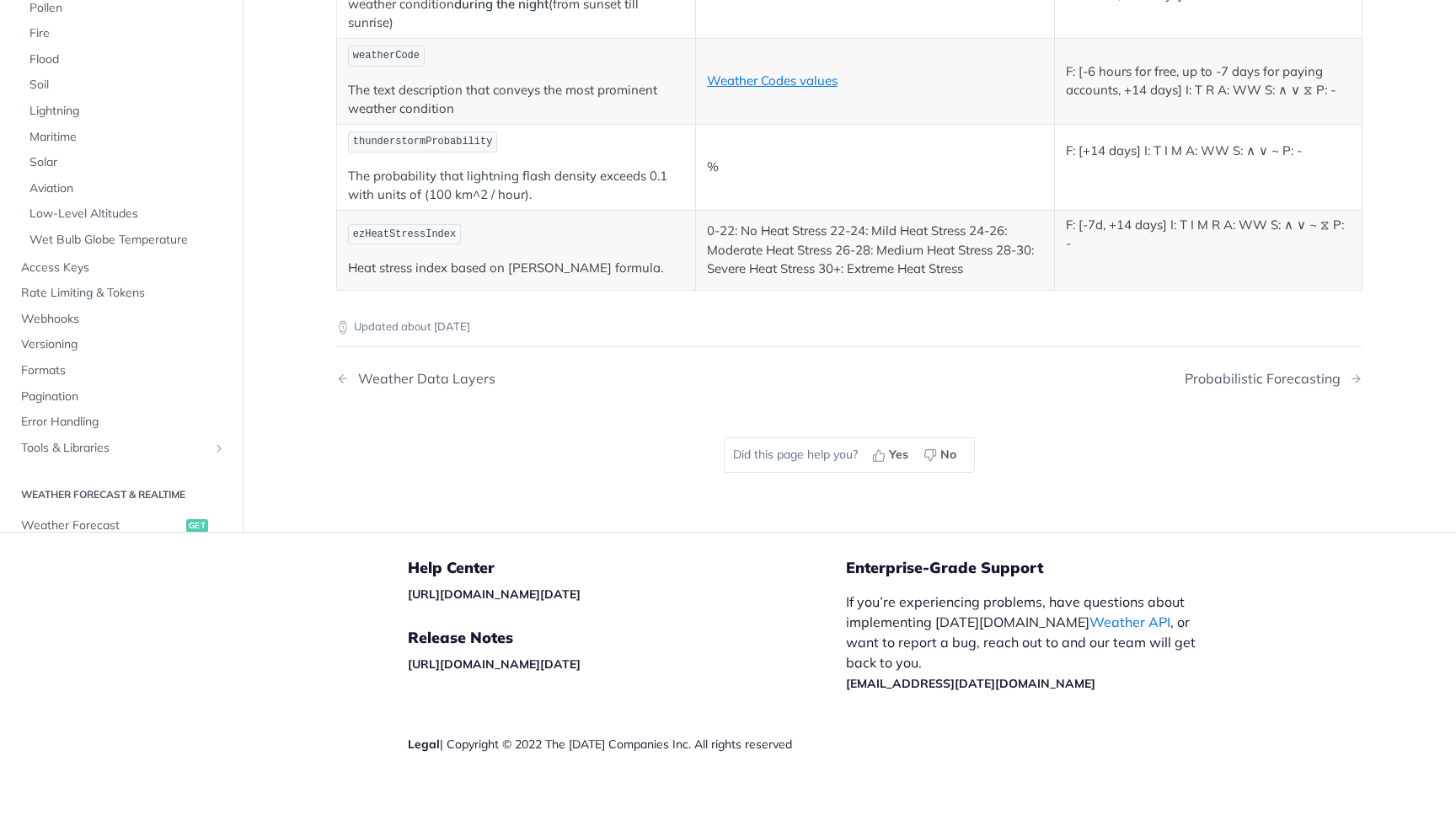
scroll to position [6930, 0]
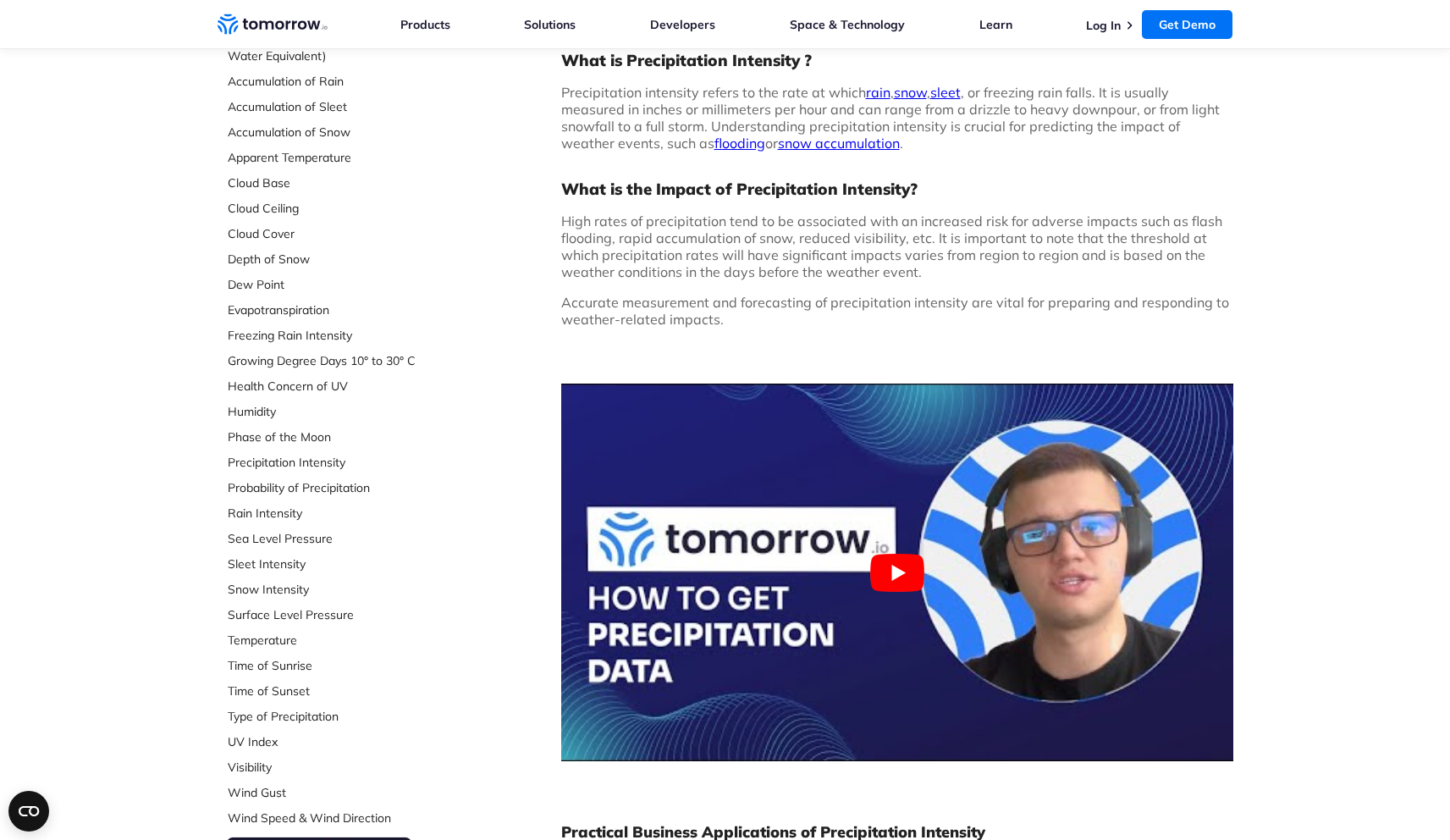
scroll to position [213, 0]
